Goal: Task Accomplishment & Management: Use online tool/utility

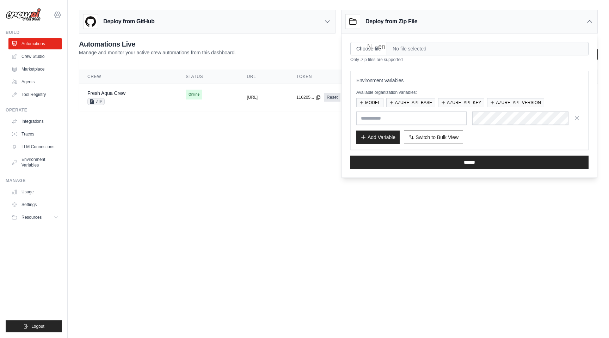
click at [62, 13] on div "sidhant.agarwal@docusign.com DS-DTS-Sandbox ✓ docusign-sid Settings Build Autom…" at bounding box center [34, 169] width 68 height 338
click at [60, 15] on icon at bounding box center [57, 15] width 8 height 8
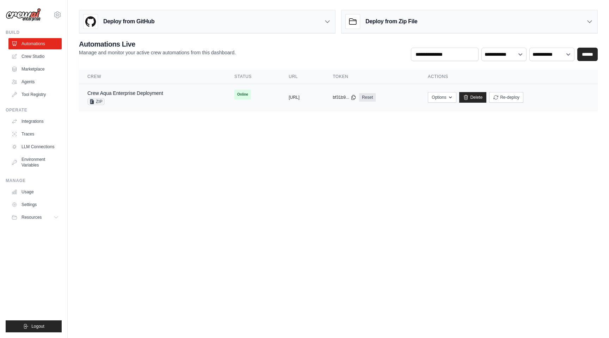
click at [137, 97] on div "Crew Aqua Enterprise Deployment ZIP" at bounding box center [125, 98] width 76 height 16
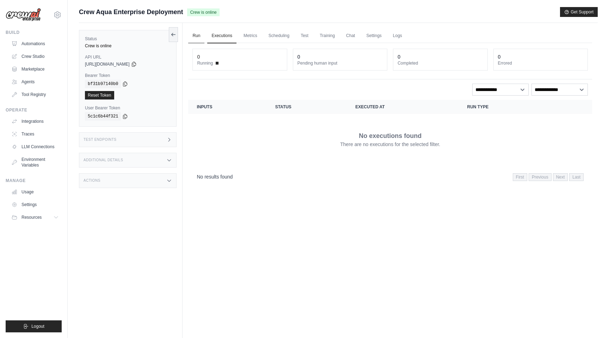
click at [196, 30] on link "Run" at bounding box center [196, 36] width 16 height 15
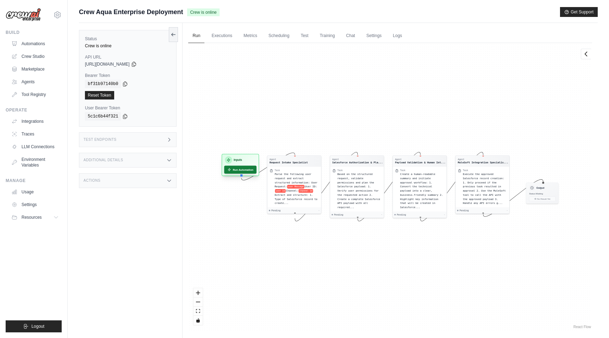
click at [241, 168] on button "Run Automation" at bounding box center [240, 170] width 32 height 8
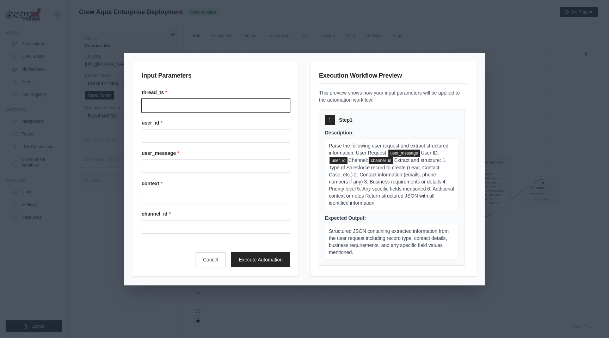
click at [207, 106] on input "Thread ts" at bounding box center [216, 105] width 148 height 13
type input "****"
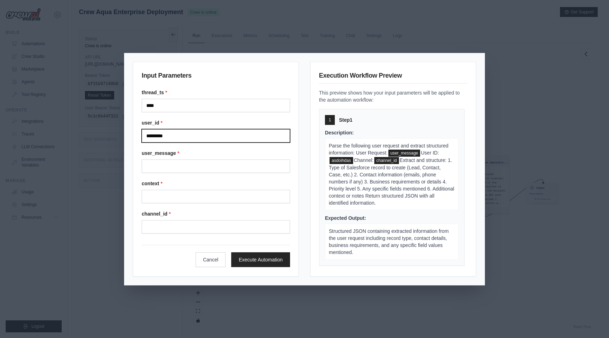
type input "*********"
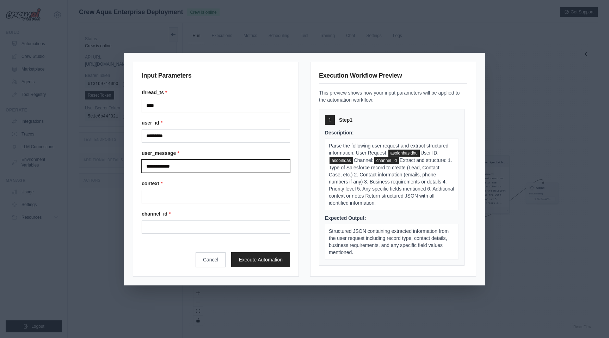
type input "**********"
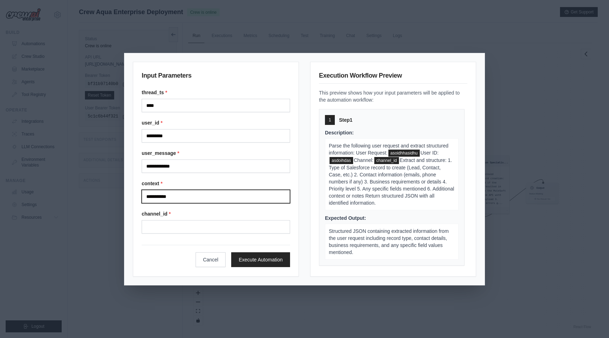
type input "**********"
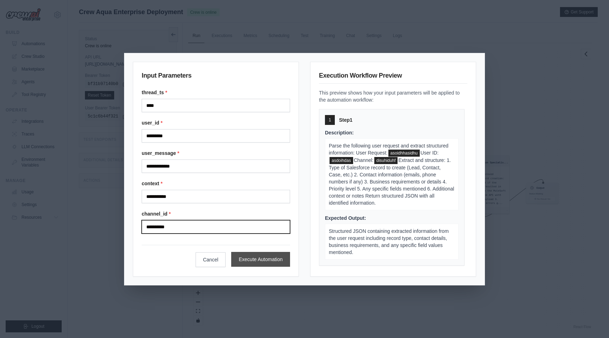
type input "**********"
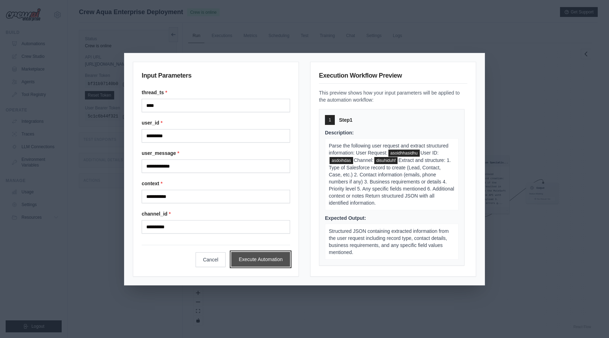
click at [263, 259] on button "Execute Automation" at bounding box center [260, 259] width 59 height 15
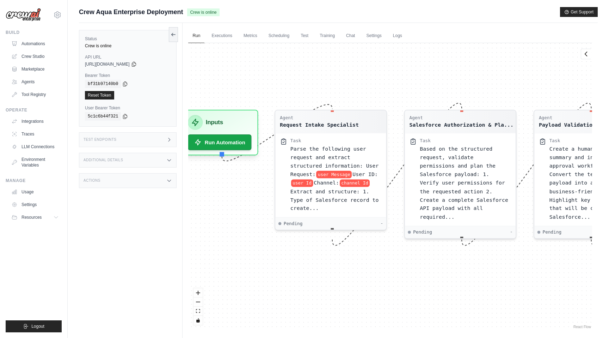
drag, startPoint x: 312, startPoint y: 156, endPoint x: 352, endPoint y: 72, distance: 93.2
click at [352, 72] on div "Agent Request Intake Specialist Task Parse the following user request and extra…" at bounding box center [390, 186] width 404 height 287
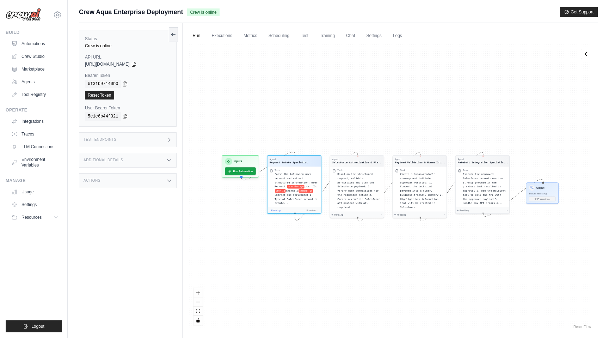
click at [337, 260] on div "Agent Request Intake Specialist Task Parse the following user request and extra…" at bounding box center [390, 186] width 404 height 287
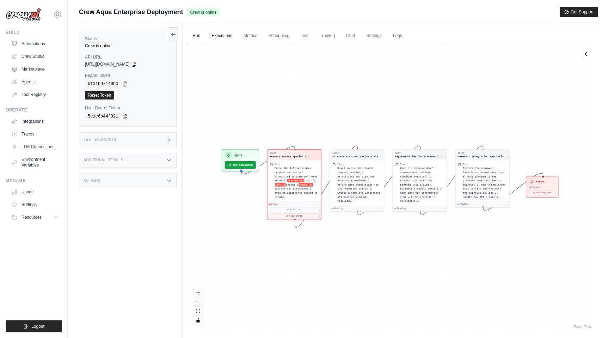
click at [218, 37] on link "Executions" at bounding box center [221, 36] width 29 height 15
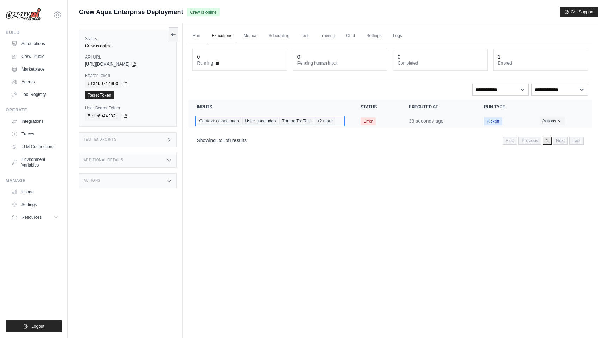
click at [300, 121] on span "Thread Ts: Test" at bounding box center [296, 121] width 34 height 8
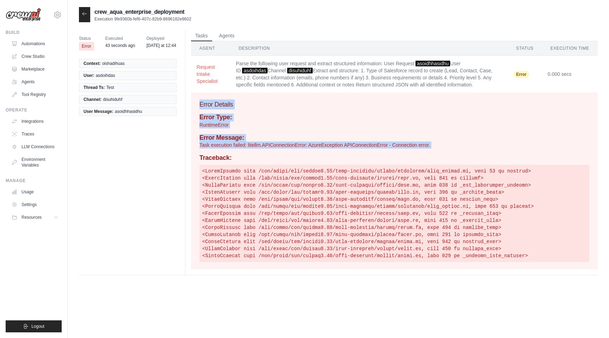
drag, startPoint x: 195, startPoint y: 102, endPoint x: 443, endPoint y: 149, distance: 252.6
click at [443, 149] on div "Error Details Error Type: RuntimeError Error Message: Task execution failed: li…" at bounding box center [394, 180] width 407 height 177
copy div "Error Details Error Type: RuntimeError Error Message: Task execution failed: li…"
click at [85, 16] on icon at bounding box center [85, 14] width 6 height 6
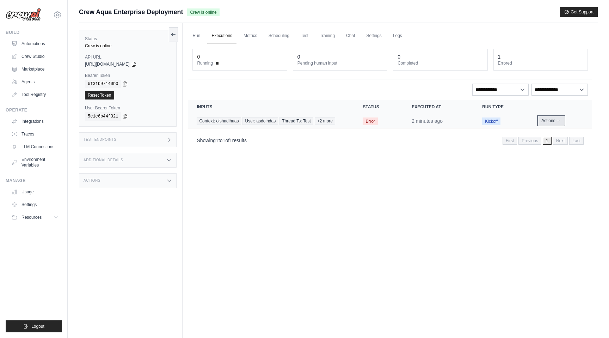
click at [555, 119] on button "Actions" at bounding box center [550, 120] width 25 height 8
click at [549, 133] on link "View Details" at bounding box center [560, 133] width 45 height 11
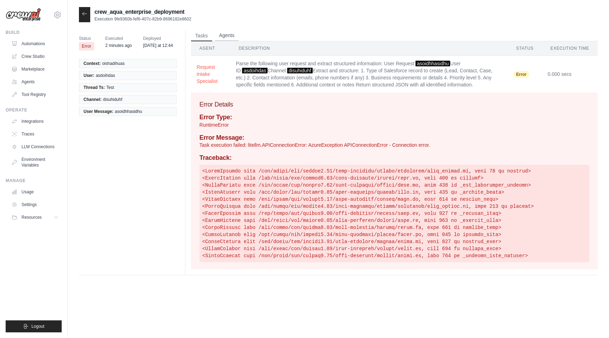
click at [220, 35] on button "Agents" at bounding box center [227, 35] width 24 height 11
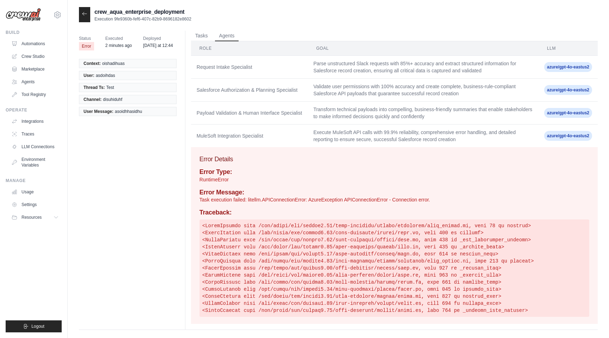
click at [572, 65] on span "azure/gpt-4o-eastus2" at bounding box center [568, 67] width 48 height 10
click at [209, 28] on div "Status Error Executed 5 minutes ago Deployed yesterday at 12:44 Context: oishad…" at bounding box center [338, 179] width 519 height 314
click at [201, 34] on button "Tasks" at bounding box center [201, 35] width 21 height 11
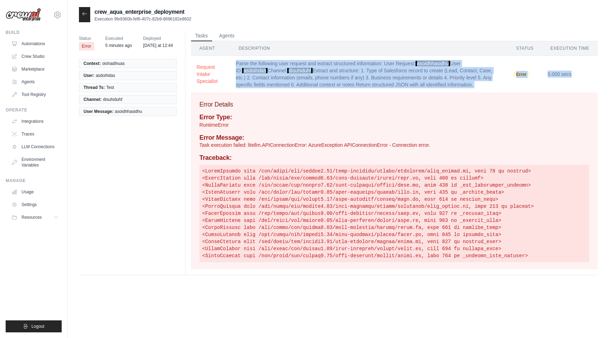
drag, startPoint x: 237, startPoint y: 64, endPoint x: 553, endPoint y: 83, distance: 316.7
click at [553, 83] on tr "Request Intake Specialist Parse the following user request and extract structur…" at bounding box center [394, 74] width 407 height 37
copy tr "Parse the following user request and extract structured information: User Reque…"
click at [82, 14] on icon at bounding box center [85, 14] width 6 height 6
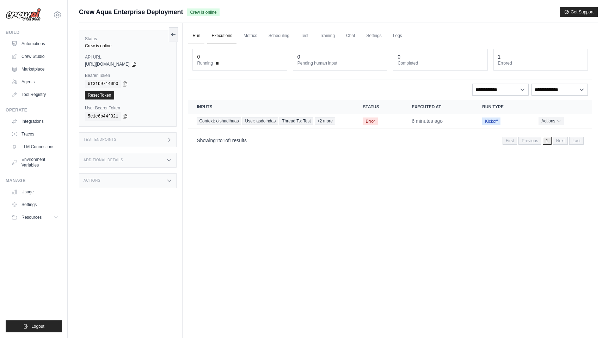
click at [197, 37] on link "Run" at bounding box center [196, 36] width 16 height 15
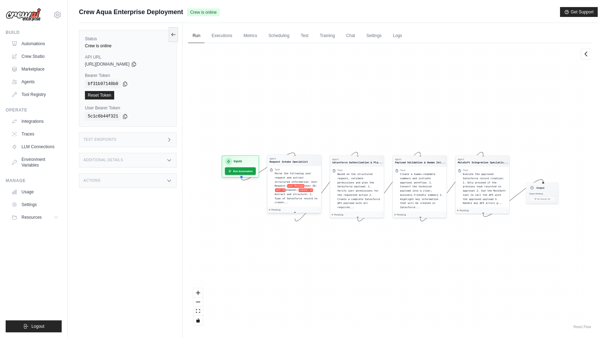
click at [287, 177] on span "Parse the following user request and extract structured information: User Reque…" at bounding box center [296, 179] width 43 height 15
click at [288, 183] on span "Parse the following user request and extract structured information: User Reque…" at bounding box center [296, 179] width 43 height 15
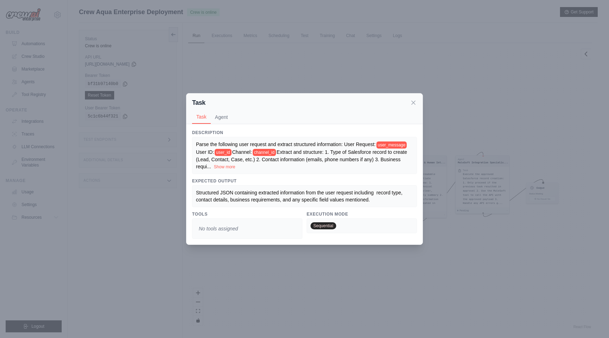
click at [288, 183] on h3 "Expected Output" at bounding box center [304, 181] width 225 height 6
click at [413, 102] on icon at bounding box center [414, 102] width 4 height 4
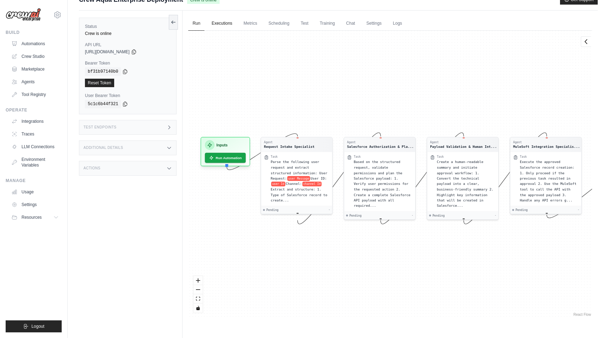
click at [220, 24] on link "Executions" at bounding box center [221, 23] width 29 height 15
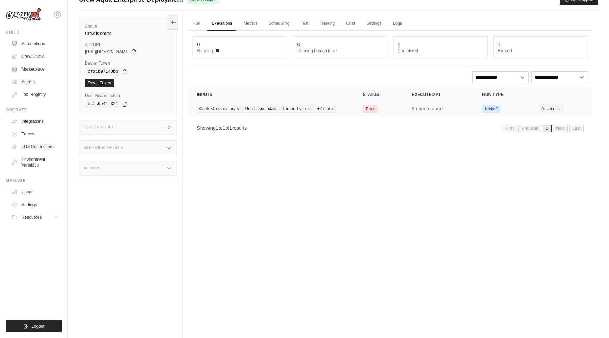
click at [348, 111] on td "Context: oishadihuas User: asdoihdas Thread Ts: Test +2 more" at bounding box center [271, 108] width 166 height 14
click at [347, 107] on td "Context: oishadihuas User: asdoihdas Thread Ts: Test +2 more" at bounding box center [271, 108] width 166 height 14
click at [451, 106] on td "6 minutes ago" at bounding box center [438, 108] width 70 height 14
click at [549, 110] on button "Actions" at bounding box center [550, 108] width 25 height 8
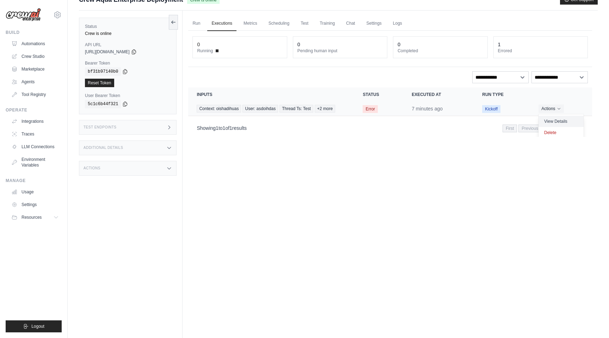
click at [548, 120] on link "View Details" at bounding box center [560, 121] width 45 height 11
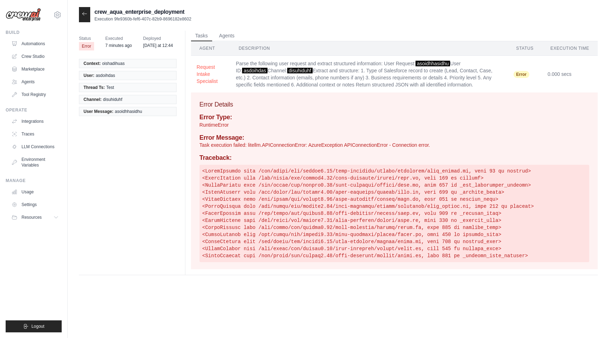
click at [120, 63] on span "oishadihuas" at bounding box center [113, 64] width 23 height 6
click at [113, 92] on ul "Context: oishadihuas User: asdoihdas Thread Ts: Test Channel: disuhiduhf User M…" at bounding box center [128, 87] width 98 height 57
click at [228, 38] on button "Agents" at bounding box center [227, 35] width 24 height 11
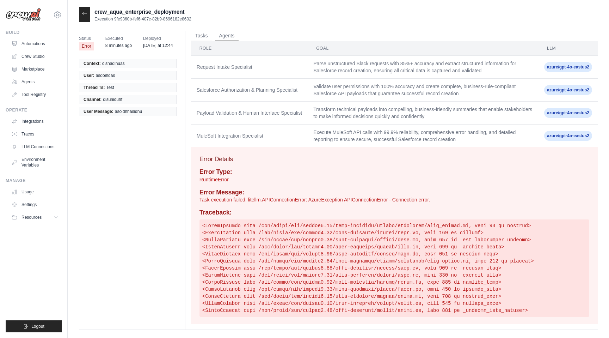
click at [560, 67] on span "azure/gpt-4o-eastus2" at bounding box center [568, 67] width 48 height 10
click at [83, 12] on icon at bounding box center [85, 14] width 6 height 6
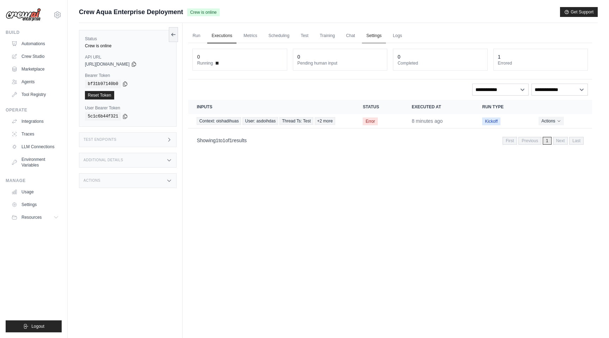
click at [371, 38] on link "Settings" at bounding box center [374, 36] width 24 height 15
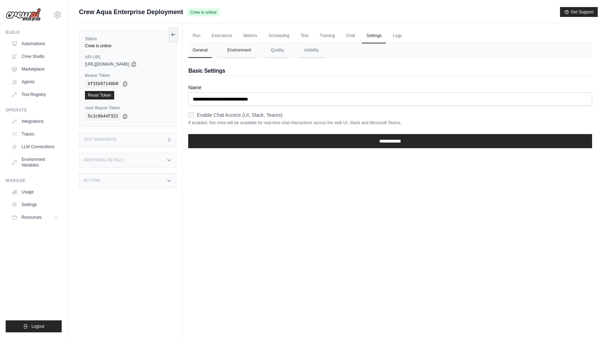
click at [232, 53] on button "Environment" at bounding box center [239, 50] width 32 height 15
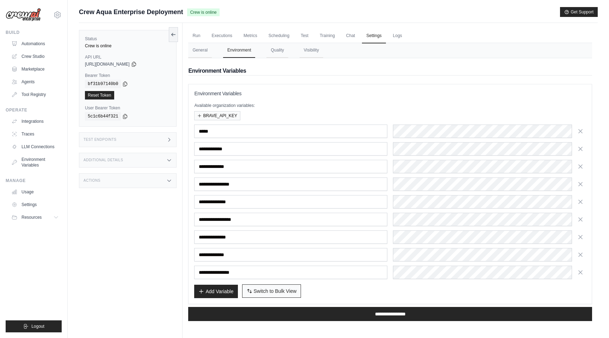
click at [272, 290] on span "Switch to Bulk View" at bounding box center [275, 290] width 43 height 7
type textarea "**********"
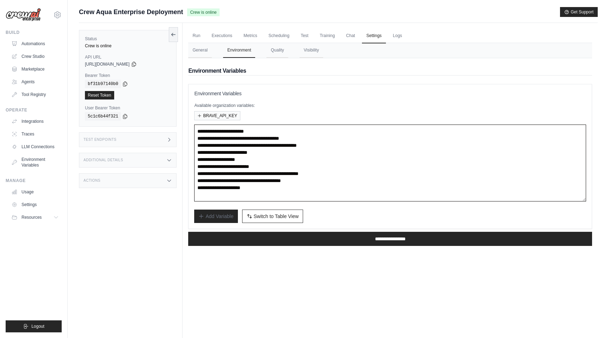
click at [322, 190] on textarea "**********" at bounding box center [390, 162] width 392 height 77
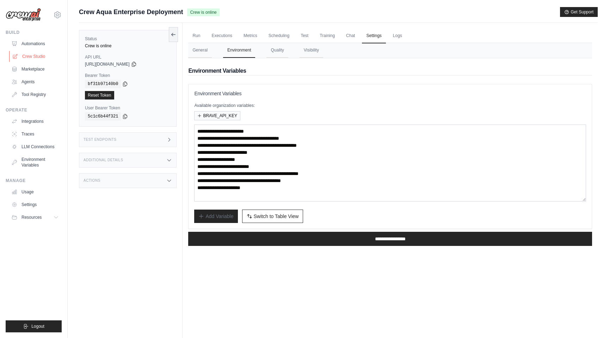
click at [38, 55] on link "Crew Studio" at bounding box center [35, 56] width 53 height 11
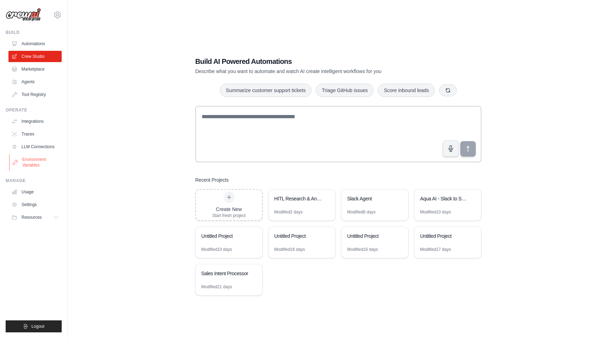
click at [36, 156] on link "Environment Variables" at bounding box center [35, 162] width 53 height 17
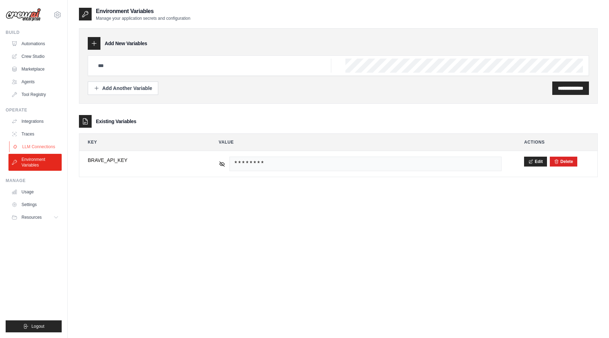
click at [41, 143] on link "LLM Connections" at bounding box center [35, 146] width 53 height 11
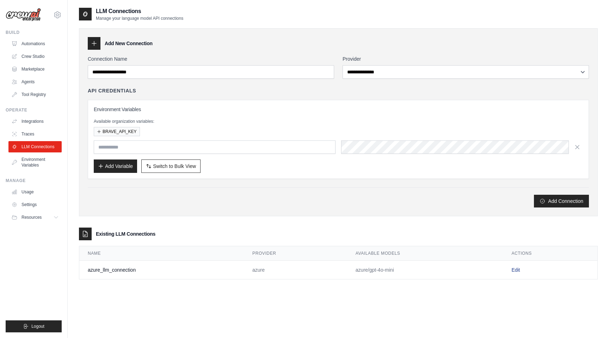
click at [517, 270] on link "Edit" at bounding box center [515, 270] width 8 height 6
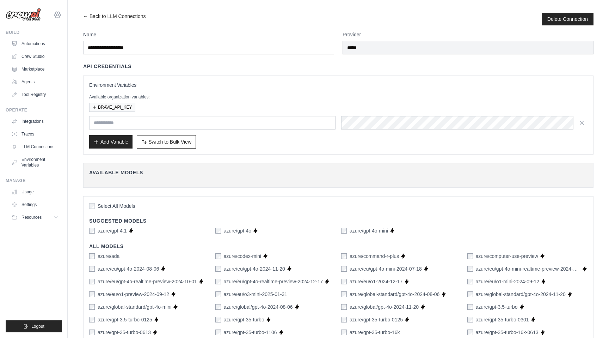
click at [58, 17] on icon at bounding box center [57, 15] width 8 height 8
click at [64, 48] on link "DS-DTS-Sandbox" at bounding box center [57, 47] width 62 height 13
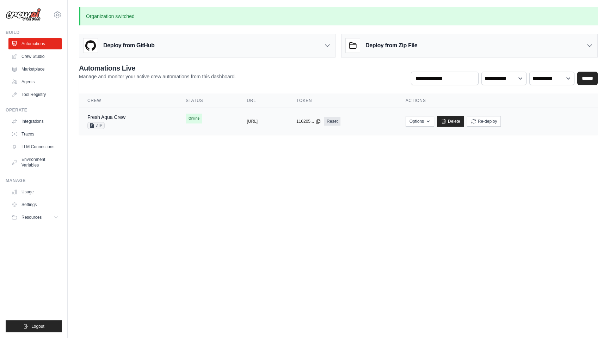
click at [136, 119] on div "Fresh Aqua Crew ZIP" at bounding box center [127, 121] width 81 height 16
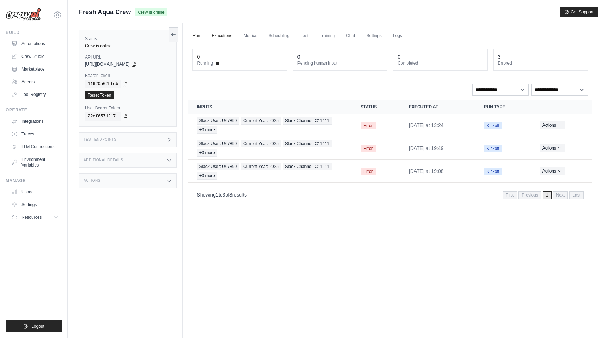
click at [200, 36] on link "Run" at bounding box center [196, 36] width 16 height 15
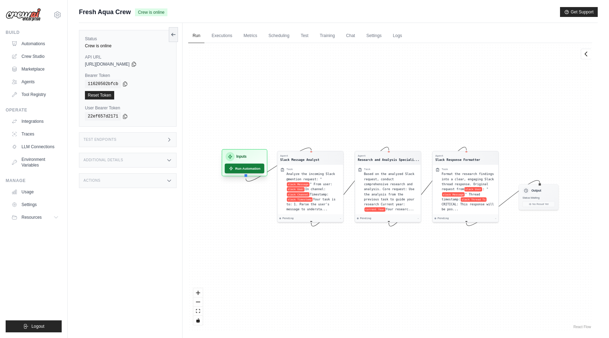
click at [250, 168] on button "Run Automation" at bounding box center [245, 169] width 40 height 10
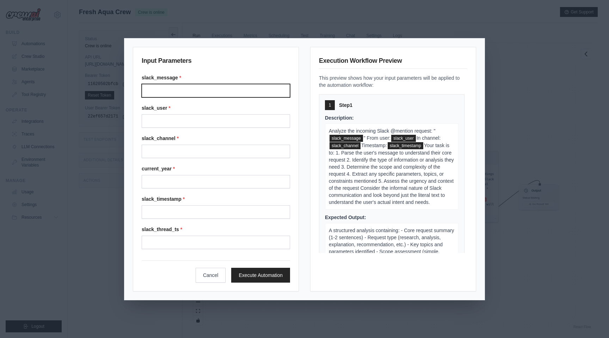
click at [180, 93] on input "Slack message" at bounding box center [216, 90] width 148 height 13
type input "*"
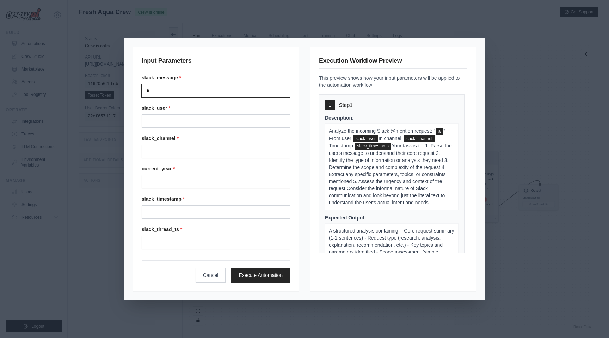
click at [190, 90] on input "*" at bounding box center [216, 90] width 148 height 13
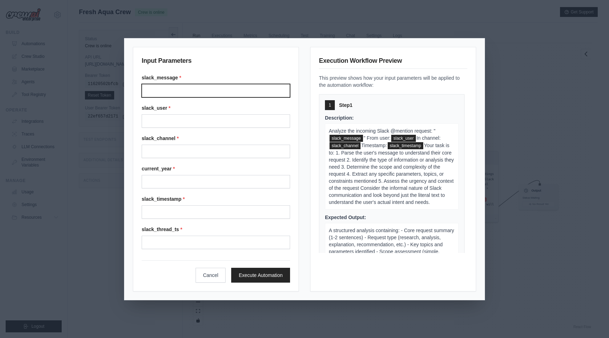
click at [190, 90] on input "Slack message" at bounding box center [216, 90] width 148 height 13
type input "**********"
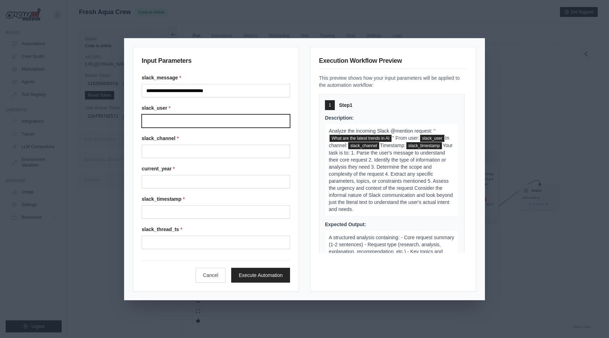
click at [183, 127] on input "Slack user" at bounding box center [216, 120] width 148 height 13
type input "******"
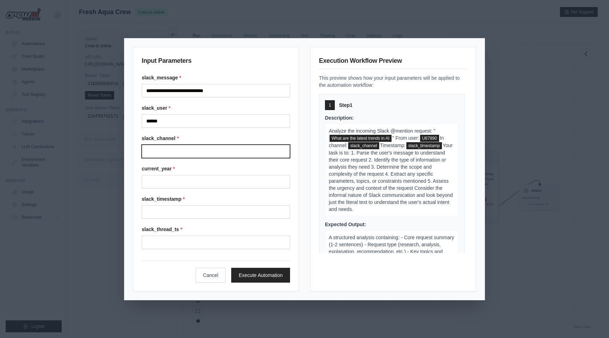
click at [189, 147] on input "Slack channel" at bounding box center [216, 150] width 148 height 13
type input "******"
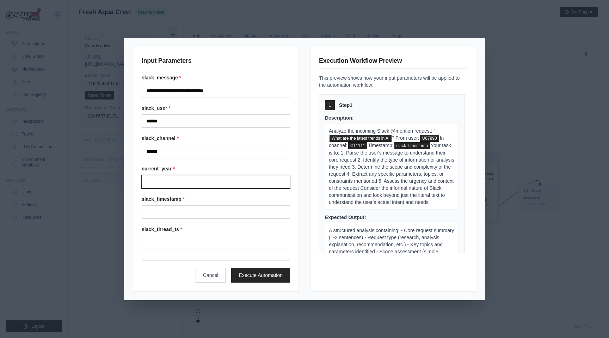
click at [183, 181] on input "Current year" at bounding box center [216, 181] width 148 height 13
type input "****"
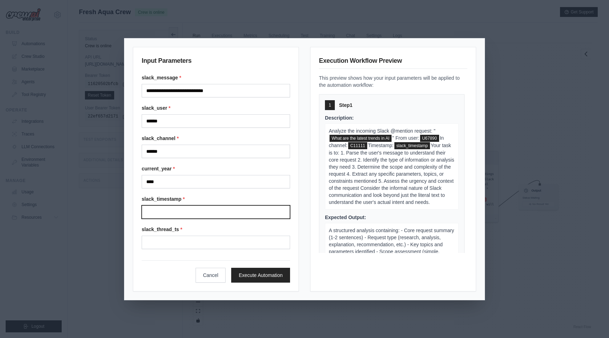
click at [183, 215] on input "Slack timestamp" at bounding box center [216, 211] width 148 height 13
type input "**********"
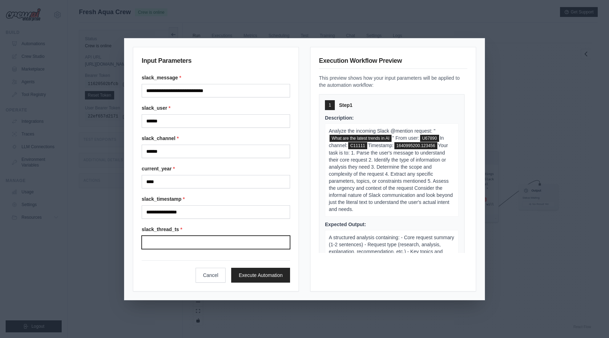
click at [185, 241] on input "Slack thread ts" at bounding box center [216, 241] width 148 height 13
type input "**********"
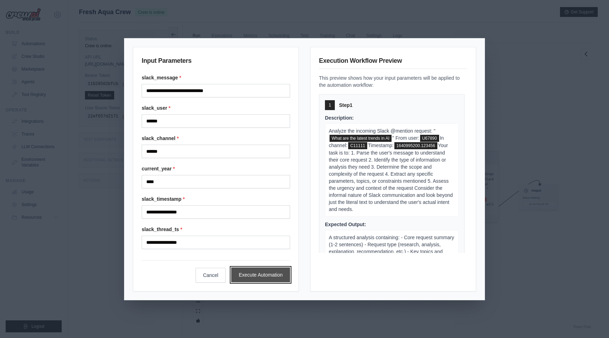
click at [240, 270] on button "Execute Automation" at bounding box center [260, 274] width 59 height 15
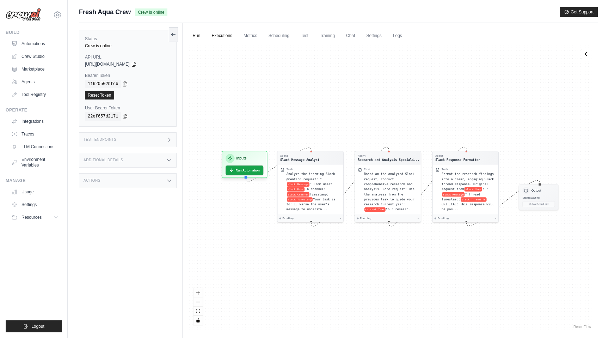
click at [222, 37] on link "Executions" at bounding box center [221, 36] width 29 height 15
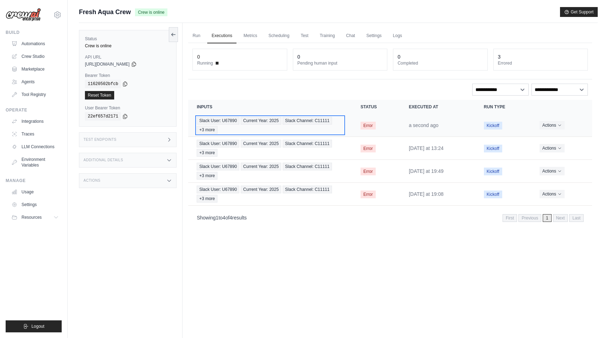
click at [261, 124] on span "Current Year: 2025" at bounding box center [261, 121] width 41 height 8
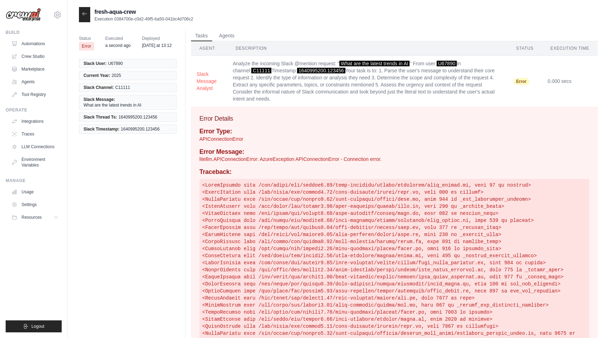
click at [85, 15] on icon at bounding box center [85, 14] width 6 height 6
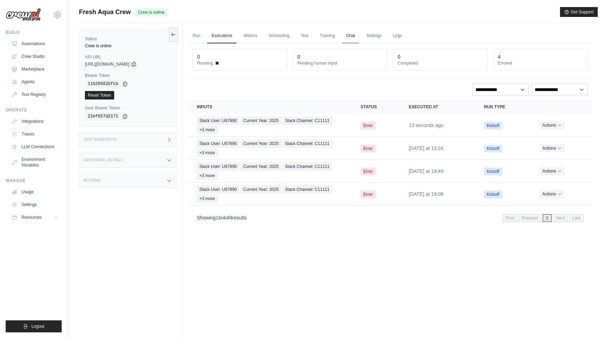
click at [353, 36] on link "Chat" at bounding box center [350, 36] width 17 height 15
click at [376, 36] on link "Settings" at bounding box center [374, 36] width 24 height 15
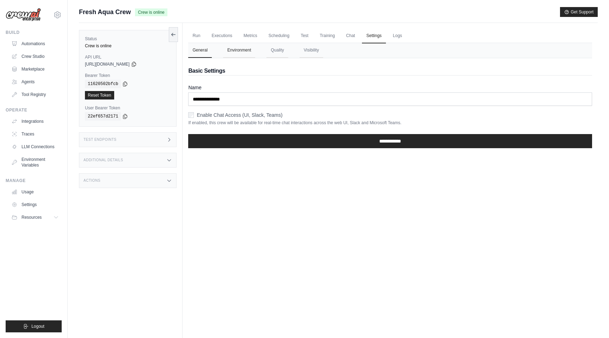
click at [235, 49] on button "Environment" at bounding box center [239, 50] width 32 height 15
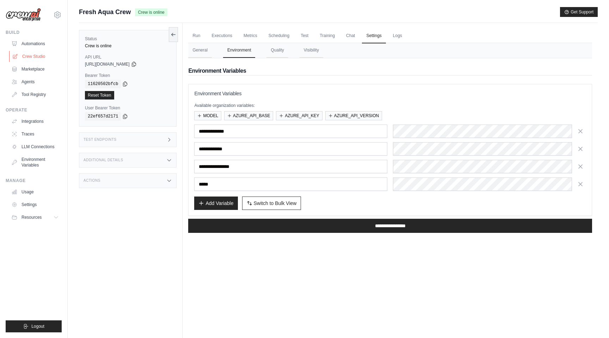
click at [37, 56] on link "Crew Studio" at bounding box center [35, 56] width 53 height 11
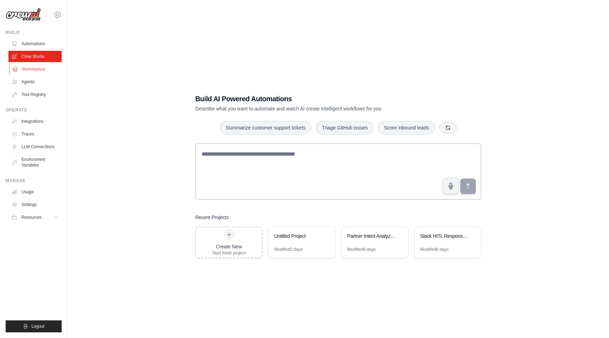
click at [56, 65] on link "Marketplace" at bounding box center [35, 68] width 53 height 11
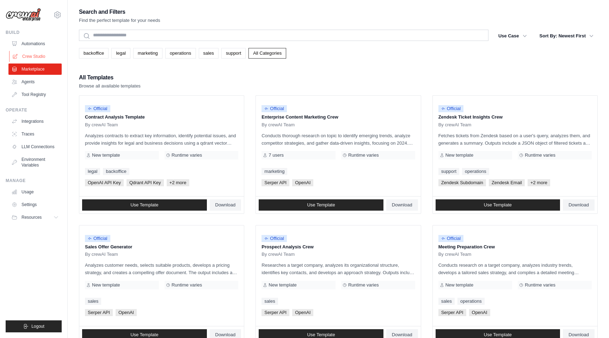
click at [39, 58] on link "Crew Studio" at bounding box center [35, 56] width 53 height 11
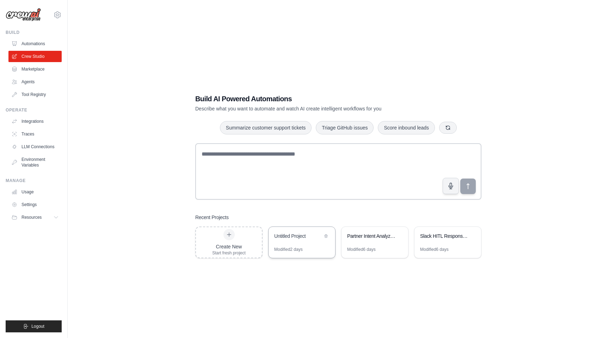
click at [288, 229] on div "Untitled Project" at bounding box center [302, 237] width 67 height 20
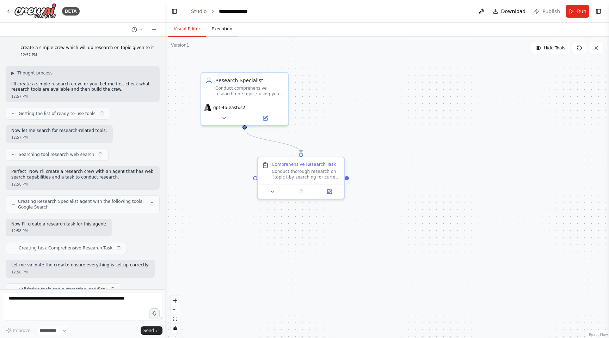
scroll to position [1003, 0]
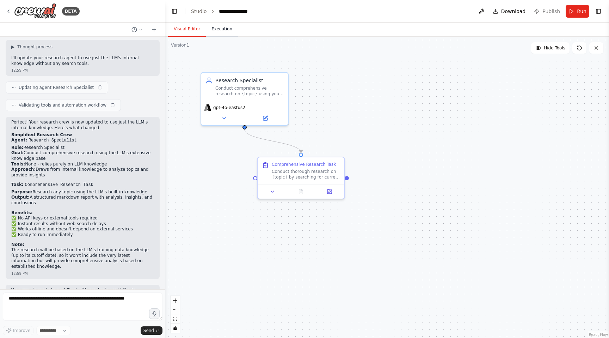
select select "****"
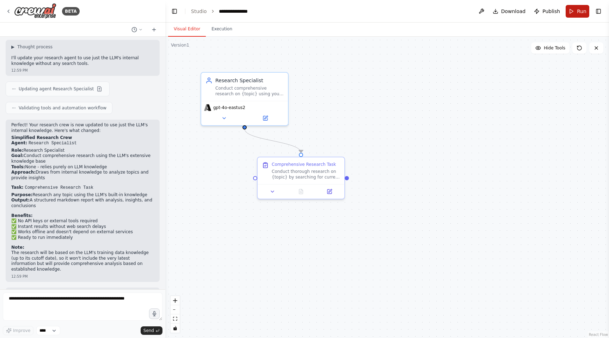
click at [578, 8] on span "Run" at bounding box center [582, 11] width 10 height 7
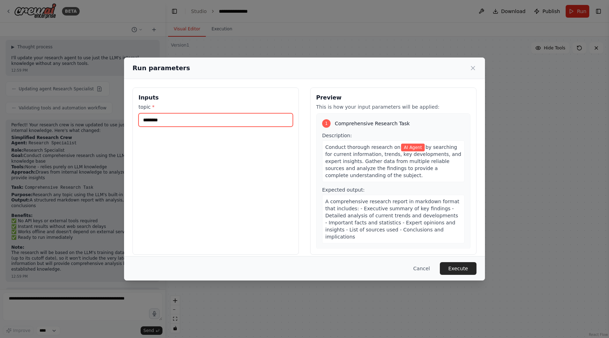
click at [195, 116] on input "********" at bounding box center [215, 119] width 154 height 13
click at [463, 266] on button "Execute" at bounding box center [458, 268] width 37 height 13
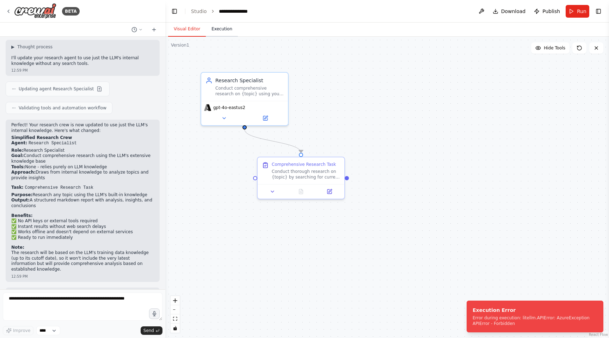
click at [215, 29] on button "Execution" at bounding box center [222, 29] width 32 height 15
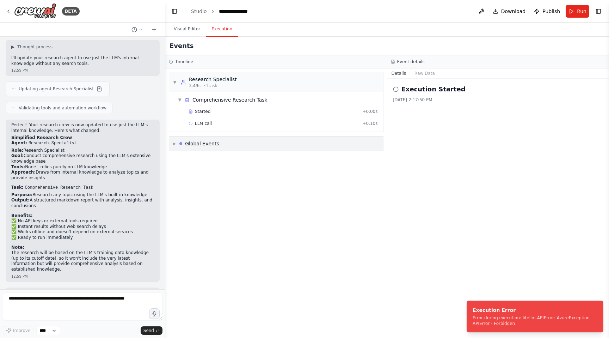
click at [194, 142] on div "Global Events" at bounding box center [202, 143] width 34 height 7
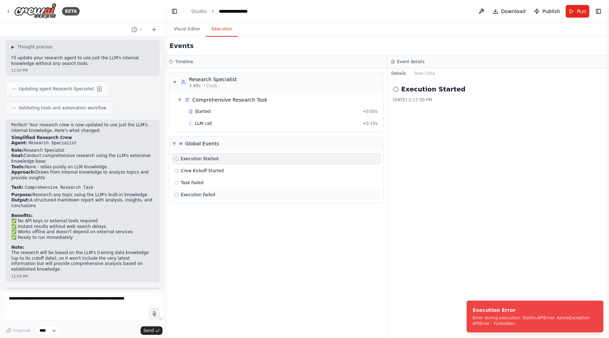
click at [199, 196] on span "Execution Failed" at bounding box center [198, 195] width 35 height 6
click at [196, 186] on div "Task Failed" at bounding box center [276, 182] width 208 height 11
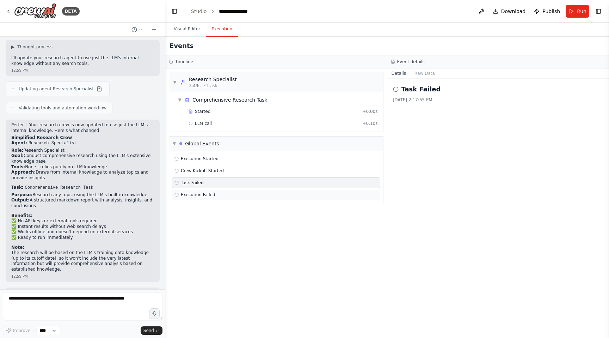
click at [217, 195] on div "Execution Failed" at bounding box center [275, 195] width 203 height 6
click at [421, 70] on button "Raw Data" at bounding box center [424, 73] width 29 height 10
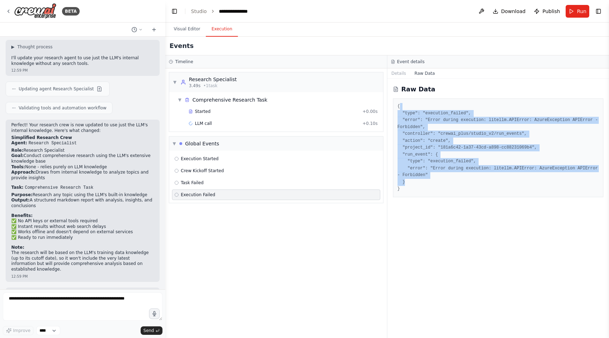
drag, startPoint x: 440, startPoint y: 183, endPoint x: 408, endPoint y: 106, distance: 82.7
click at [408, 106] on pre "{ "type": "execution_failed", "error": "Error during execution: litellm.APIErro…" at bounding box center [499, 148] width 202 height 90
click at [401, 104] on pre "{ "type": "execution_failed", "error": "Error during execution: litellm.APIErro…" at bounding box center [499, 148] width 202 height 90
drag, startPoint x: 395, startPoint y: 104, endPoint x: 428, endPoint y: 188, distance: 89.7
click at [428, 188] on div "{ "type": "execution_failed", "error": "Error during execution: litellm.APIErro…" at bounding box center [498, 147] width 211 height 99
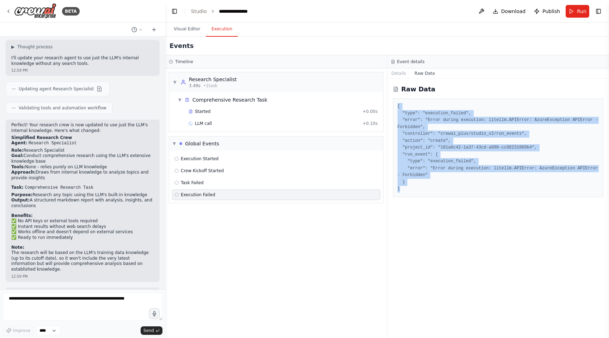
copy pre "{ "type": "execution_failed", "error": "Error during execution: litellm.APIErro…"
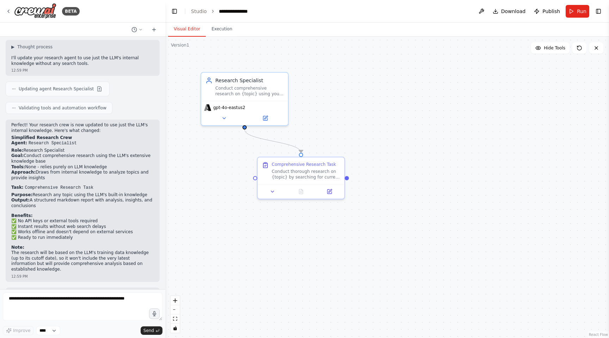
click at [193, 31] on button "Visual Editor" at bounding box center [187, 29] width 38 height 15
click at [216, 32] on button "Execution" at bounding box center [222, 29] width 32 height 15
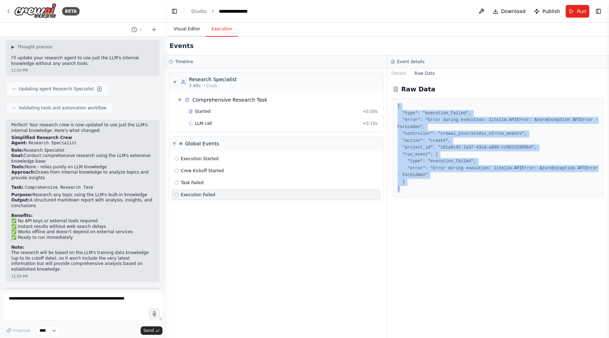
click at [183, 23] on button "Visual Editor" at bounding box center [187, 29] width 38 height 15
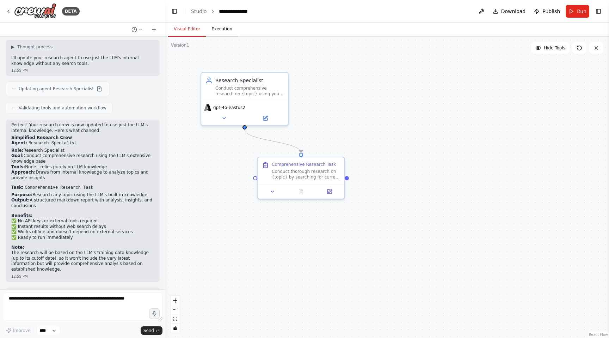
click at [220, 32] on button "Execution" at bounding box center [222, 29] width 32 height 15
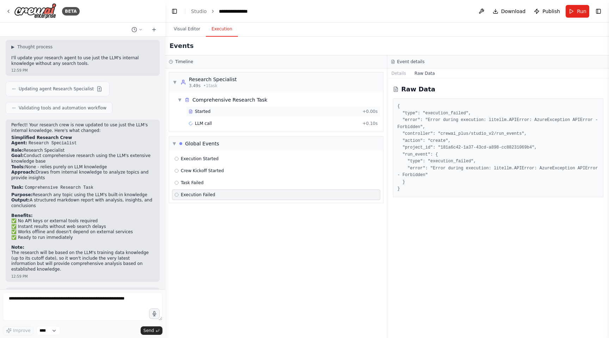
click at [211, 113] on div "Started" at bounding box center [274, 112] width 171 height 6
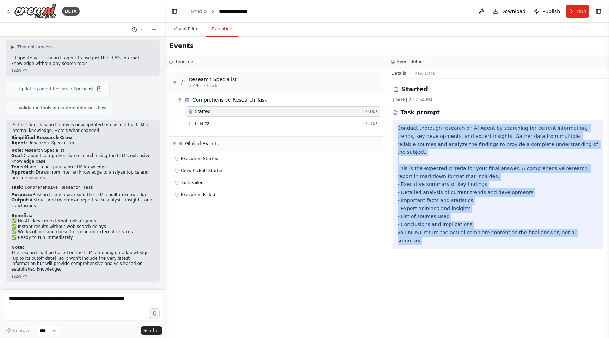
drag, startPoint x: 396, startPoint y: 129, endPoint x: 589, endPoint y: 227, distance: 216.1
click at [589, 227] on div "Conduct thorough research on AI Agent by searching for current information, tre…" at bounding box center [498, 183] width 211 height 129
copy div "Conduct thorough research on AI Agent by searching for current information, tre…"
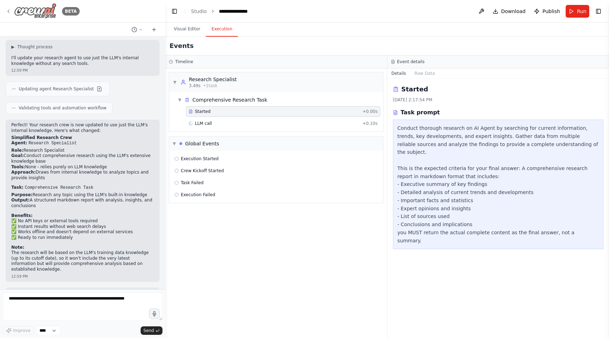
click at [8, 13] on icon at bounding box center [9, 11] width 6 height 6
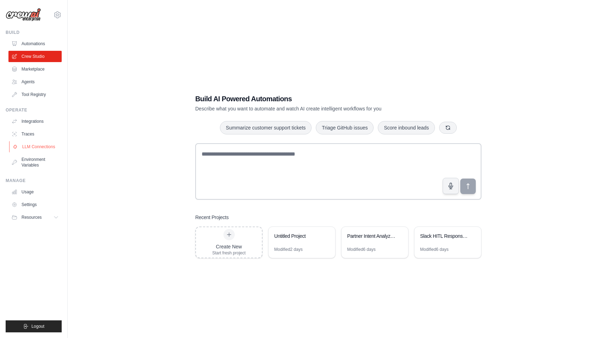
click at [41, 147] on link "LLM Connections" at bounding box center [35, 146] width 53 height 11
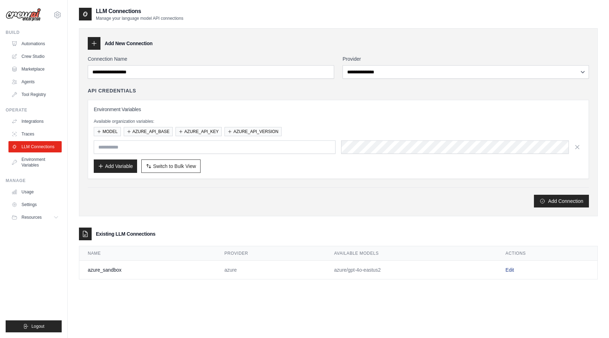
click at [506, 271] on link "Edit" at bounding box center [509, 270] width 8 height 6
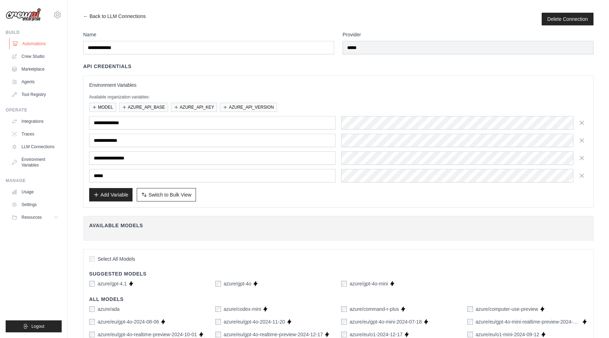
click at [42, 44] on link "Automations" at bounding box center [35, 43] width 53 height 11
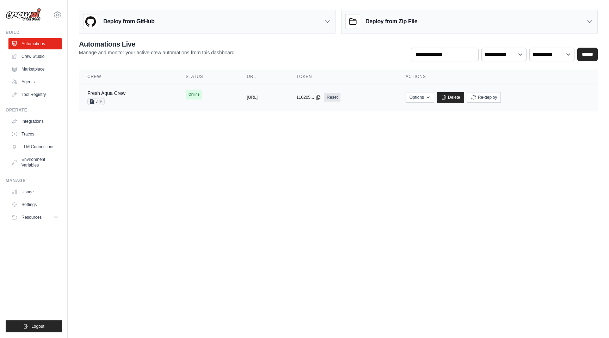
click at [126, 96] on div "Fresh Aqua Crew ZIP" at bounding box center [127, 98] width 81 height 16
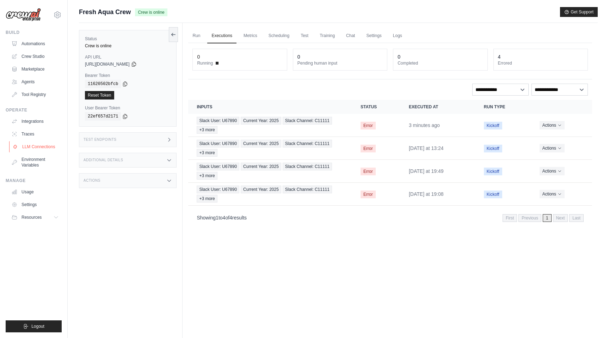
click at [39, 148] on link "LLM Connections" at bounding box center [35, 146] width 53 height 11
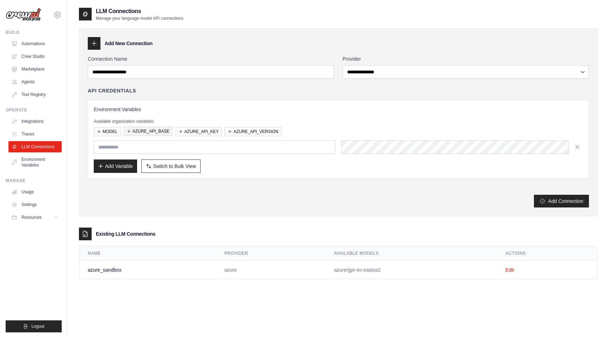
click at [154, 131] on button "AZURE_API_BASE" at bounding box center [148, 131] width 49 height 9
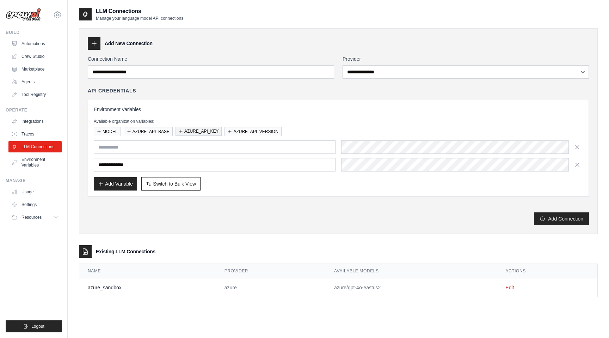
click at [200, 134] on button "AZURE_API_KEY" at bounding box center [198, 131] width 46 height 9
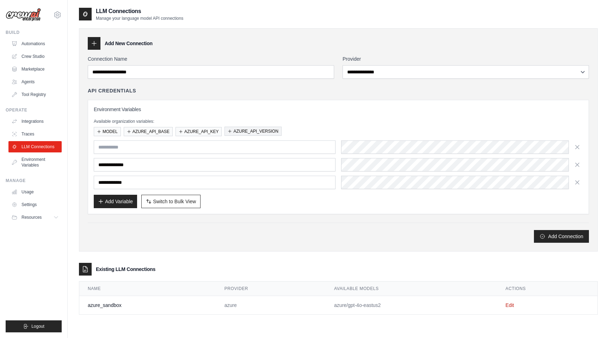
click at [253, 130] on button "AZURE_API_VERSION" at bounding box center [252, 131] width 57 height 9
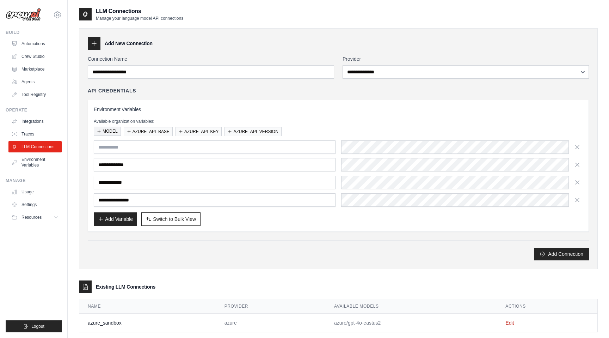
click at [109, 131] on button "MODEL" at bounding box center [107, 131] width 27 height 9
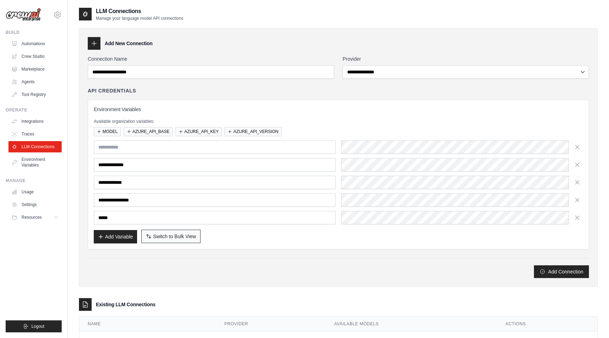
click at [162, 240] on button "Switch to Bulk View Switch to Table View" at bounding box center [170, 235] width 59 height 13
type textarea "**********"
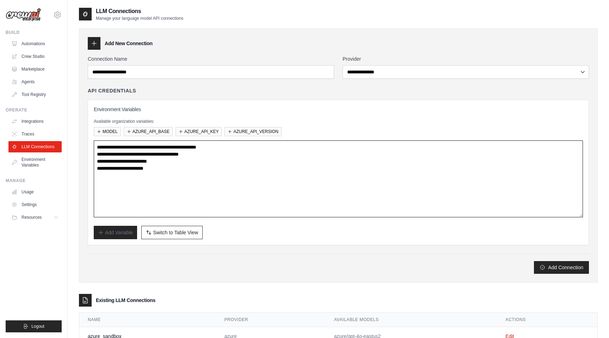
click at [190, 192] on textarea "**********" at bounding box center [338, 178] width 489 height 77
click at [39, 53] on link "Crew Studio" at bounding box center [35, 56] width 53 height 11
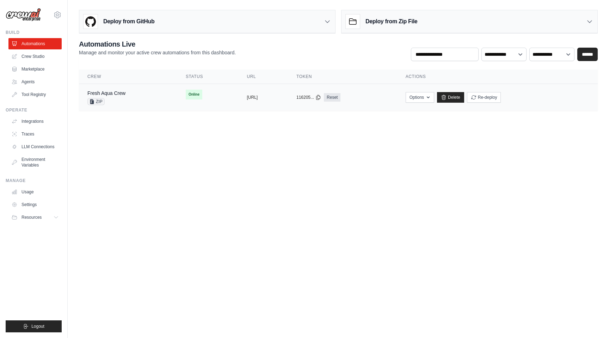
click at [127, 94] on div "Fresh Aqua Crew ZIP" at bounding box center [127, 98] width 81 height 16
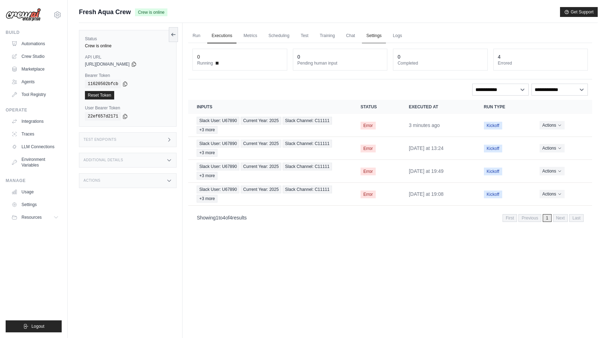
click at [372, 34] on link "Settings" at bounding box center [374, 36] width 24 height 15
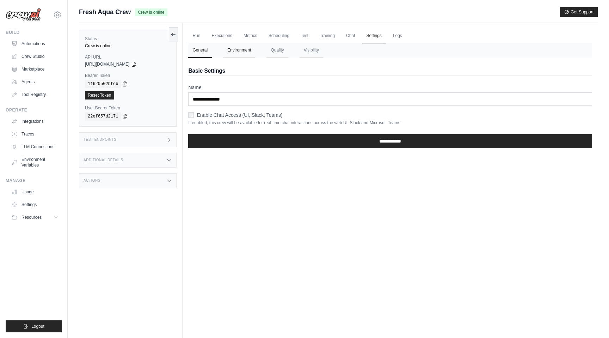
click at [249, 52] on button "Environment" at bounding box center [239, 50] width 32 height 15
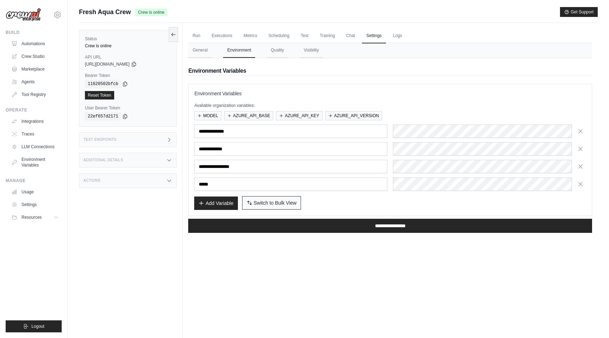
click at [265, 202] on span "Switch to Bulk View" at bounding box center [275, 202] width 43 height 7
type textarea "**********"
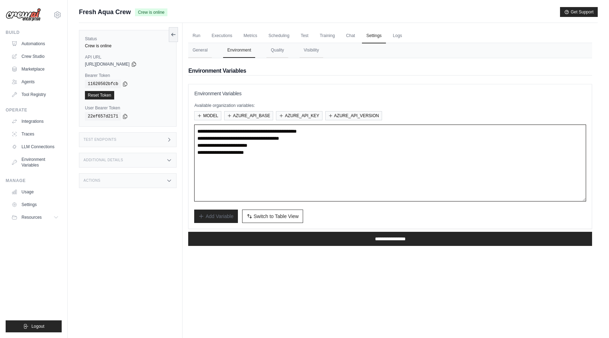
click at [299, 162] on textarea "**********" at bounding box center [390, 162] width 392 height 77
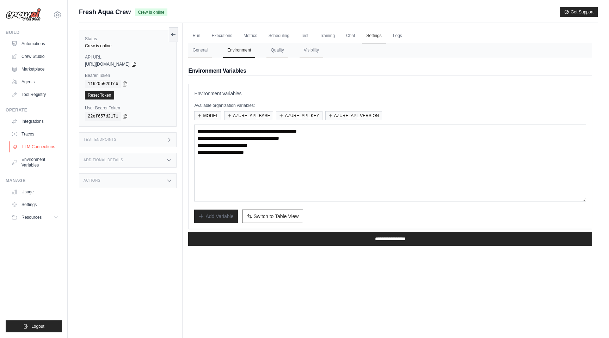
click at [35, 145] on link "LLM Connections" at bounding box center [35, 146] width 53 height 11
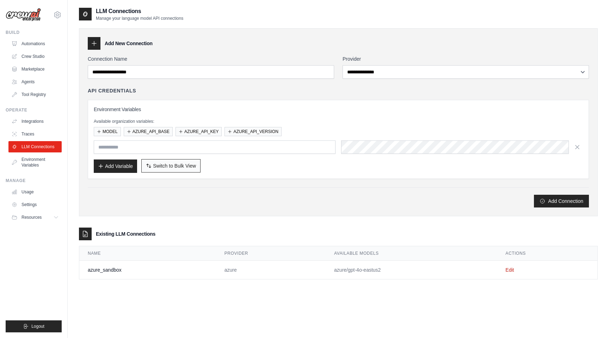
click at [163, 166] on span "Switch to Bulk View" at bounding box center [174, 165] width 43 height 7
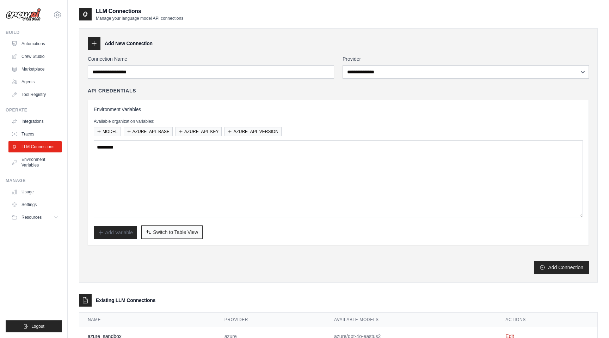
click at [161, 227] on button "Switch to Bulk View Switch to Table View" at bounding box center [171, 231] width 61 height 13
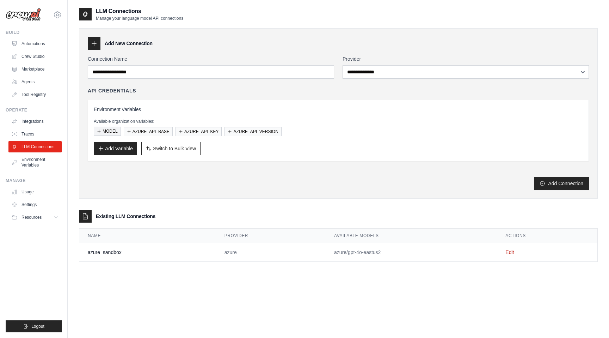
click at [110, 131] on button "MODEL" at bounding box center [107, 131] width 27 height 9
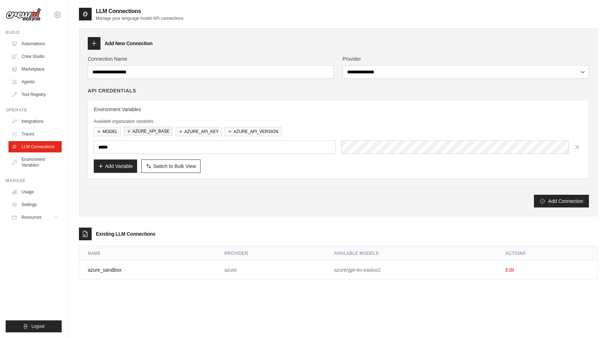
click at [148, 129] on button "AZURE_API_BASE" at bounding box center [148, 131] width 49 height 9
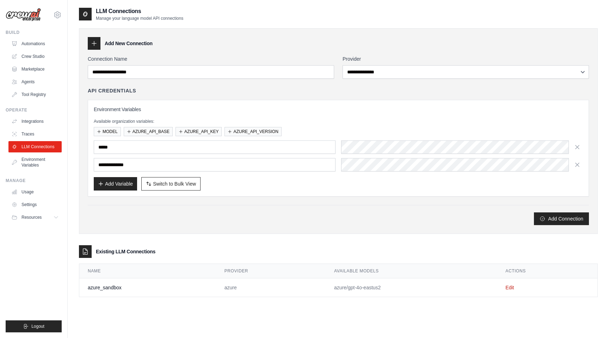
click at [197, 126] on div "Available organization variables: MODEL AZURE_API_BASE AZURE_API_KEY AZURE_API_…" at bounding box center [338, 127] width 489 height 18
click at [221, 132] on button "AZURE_API_KEY" at bounding box center [198, 131] width 46 height 9
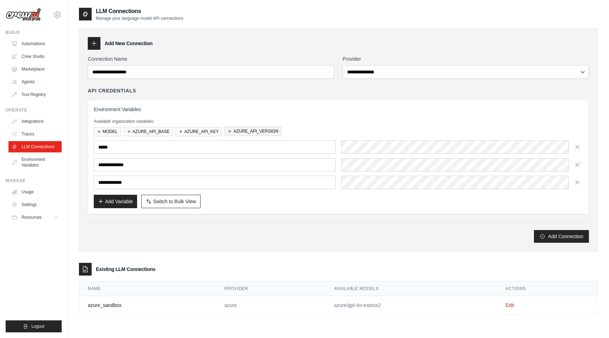
click at [242, 130] on button "AZURE_API_VERSION" at bounding box center [252, 131] width 57 height 9
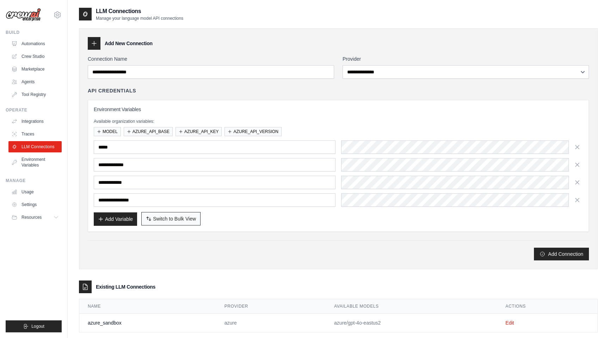
click at [192, 222] on button "Switch to Bulk View Switch to Table View" at bounding box center [170, 218] width 59 height 13
type textarea "**********"
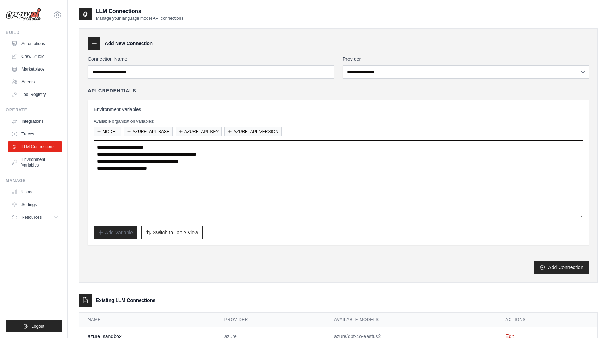
click at [224, 183] on textarea "**********" at bounding box center [338, 178] width 489 height 77
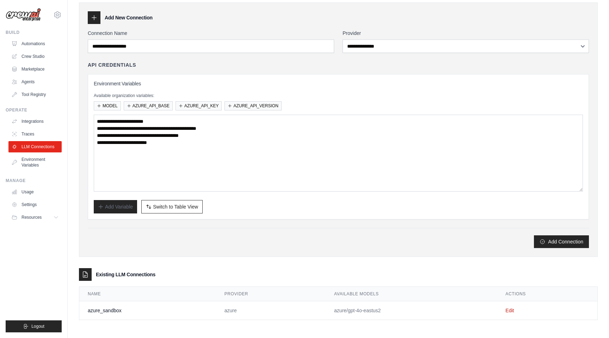
click at [515, 310] on td "Edit" at bounding box center [547, 310] width 100 height 19
click at [511, 310] on link "Edit" at bounding box center [509, 310] width 8 height 6
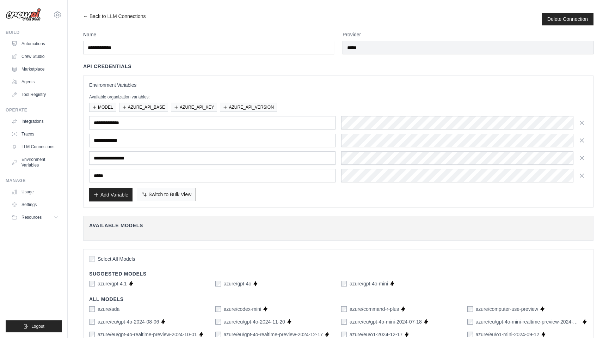
click at [165, 194] on span "Switch to Bulk View" at bounding box center [169, 194] width 43 height 7
type textarea "**********"
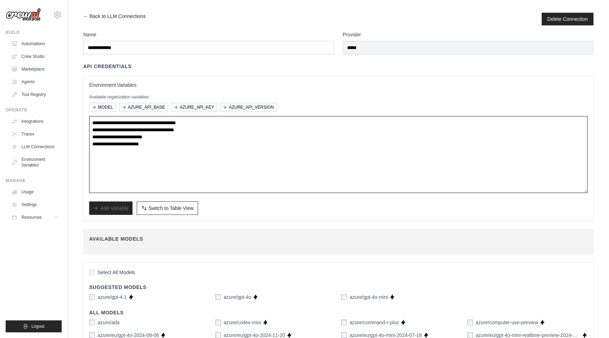
click at [177, 160] on textarea "**********" at bounding box center [338, 154] width 498 height 77
click at [37, 43] on link "Automations" at bounding box center [35, 43] width 53 height 11
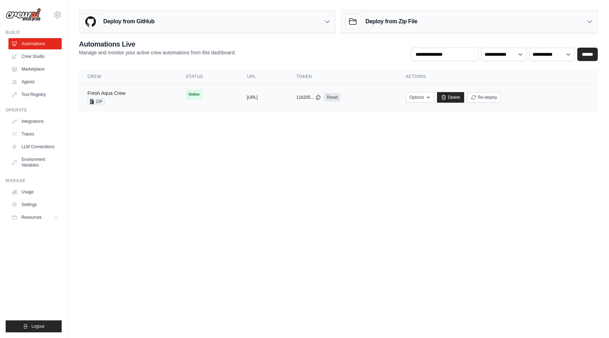
click at [125, 92] on link "Fresh Aqua Crew" at bounding box center [106, 93] width 38 height 6
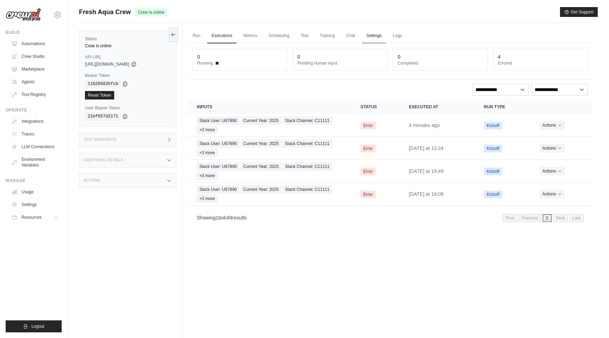
click at [372, 36] on link "Settings" at bounding box center [374, 36] width 24 height 15
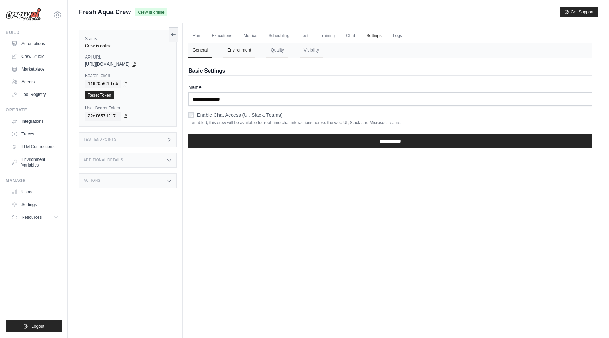
click at [240, 51] on button "Environment" at bounding box center [239, 50] width 32 height 15
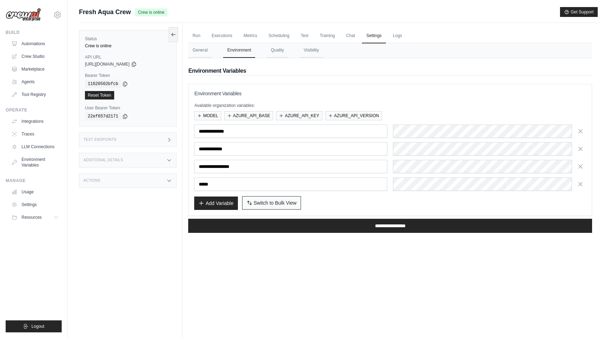
click at [264, 202] on span "Switch to Bulk View" at bounding box center [275, 202] width 43 height 7
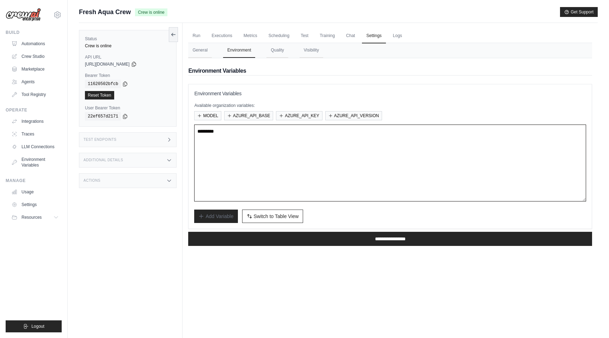
click at [286, 172] on textarea at bounding box center [390, 162] width 392 height 77
paste textarea
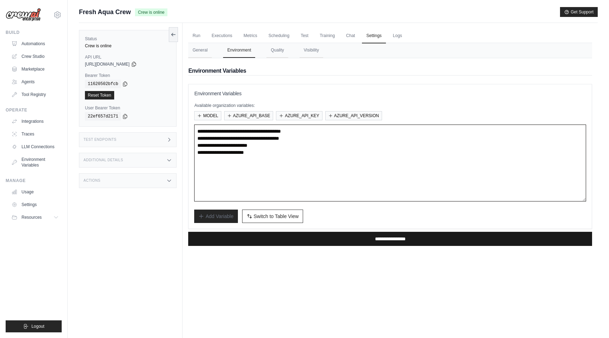
type textarea "**********"
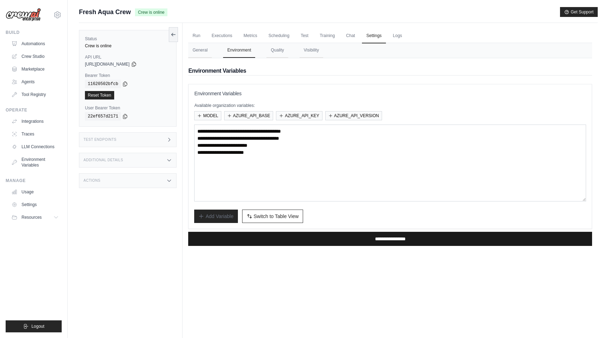
click at [344, 239] on input "**********" at bounding box center [390, 239] width 404 height 14
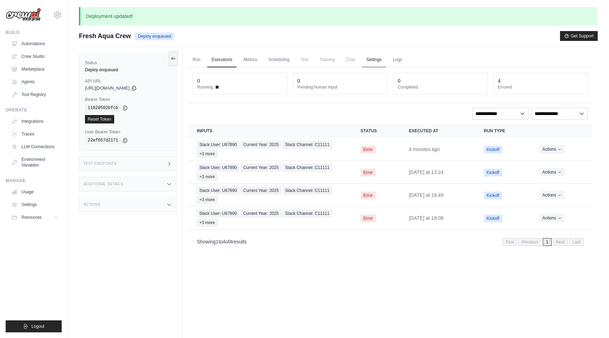
click at [369, 59] on link "Settings" at bounding box center [374, 60] width 24 height 15
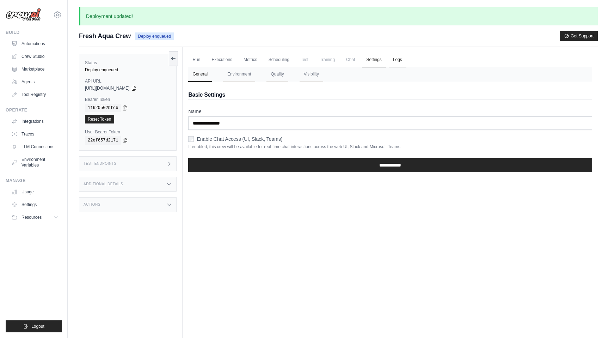
click at [399, 60] on link "Logs" at bounding box center [398, 60] width 18 height 15
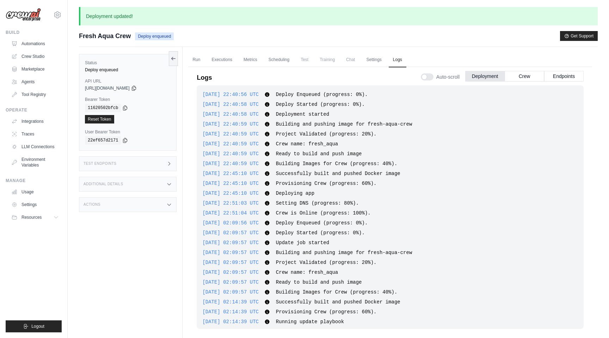
scroll to position [367, 0]
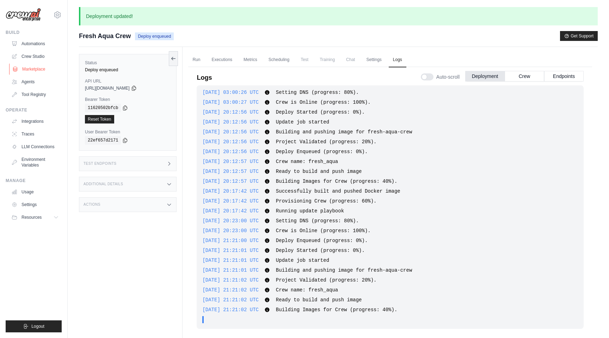
click at [35, 70] on link "Marketplace" at bounding box center [35, 68] width 53 height 11
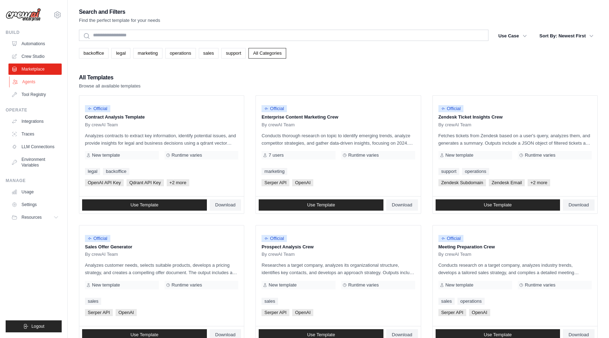
click at [30, 84] on link "Agents" at bounding box center [35, 81] width 53 height 11
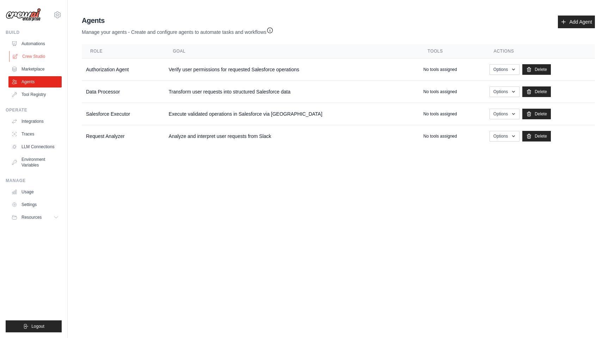
click at [41, 54] on link "Crew Studio" at bounding box center [35, 56] width 53 height 11
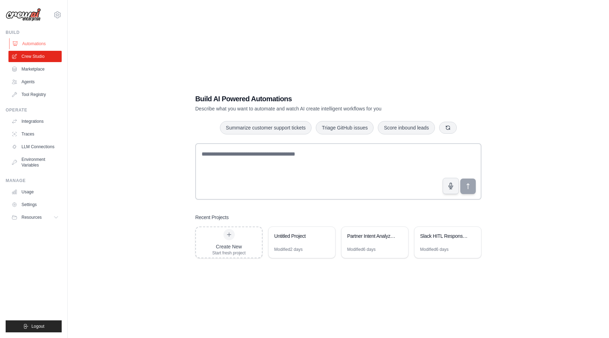
click at [39, 42] on link "Automations" at bounding box center [35, 43] width 53 height 11
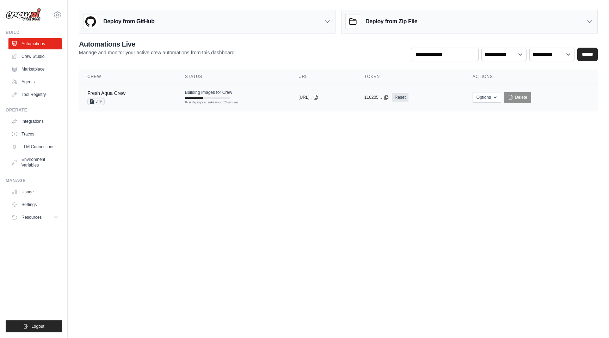
click at [157, 97] on div "Fresh Aqua Crew ZIP" at bounding box center [127, 98] width 81 height 16
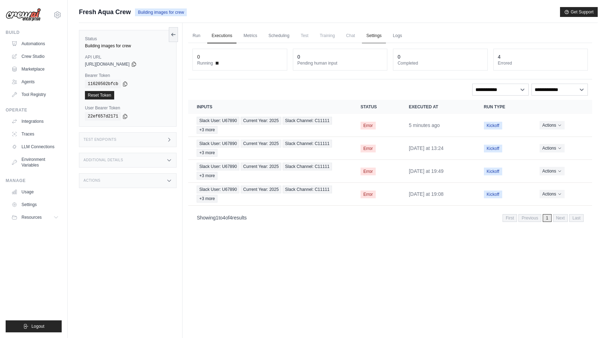
click at [374, 35] on link "Settings" at bounding box center [374, 36] width 24 height 15
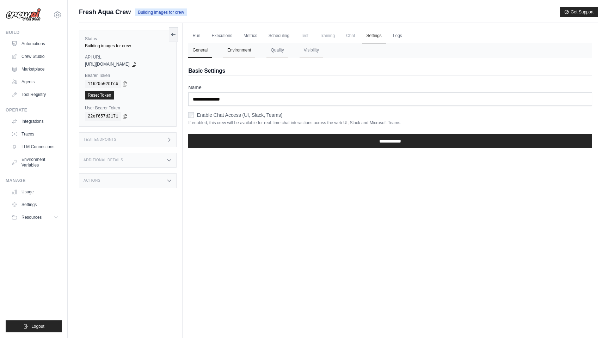
click at [241, 52] on button "Environment" at bounding box center [239, 50] width 32 height 15
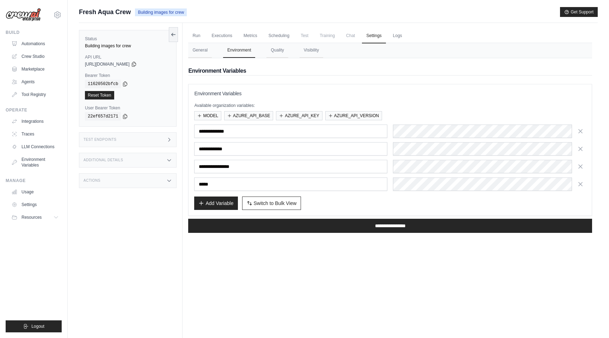
click at [205, 271] on div "Run Executions Metrics Scheduling Test Training Chat Settings Logs 0 Running 0 …" at bounding box center [390, 192] width 415 height 338
click at [41, 144] on link "LLM Connections" at bounding box center [35, 146] width 53 height 11
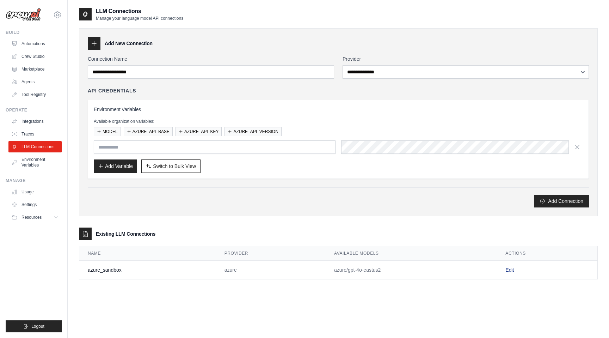
click at [509, 271] on link "Edit" at bounding box center [509, 270] width 8 height 6
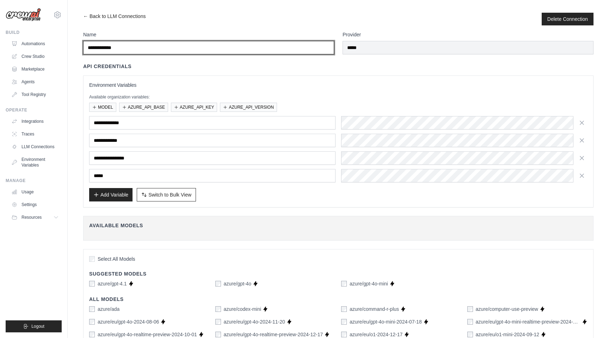
click at [103, 48] on input "**********" at bounding box center [208, 47] width 251 height 13
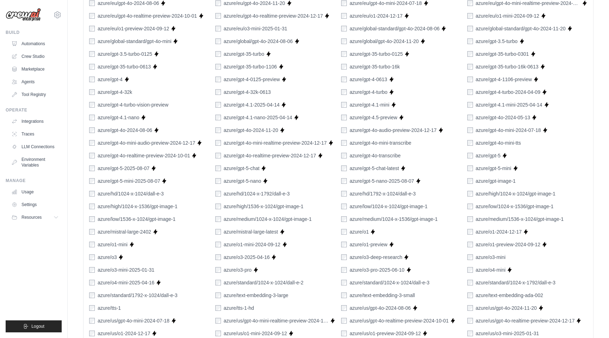
scroll to position [414, 0]
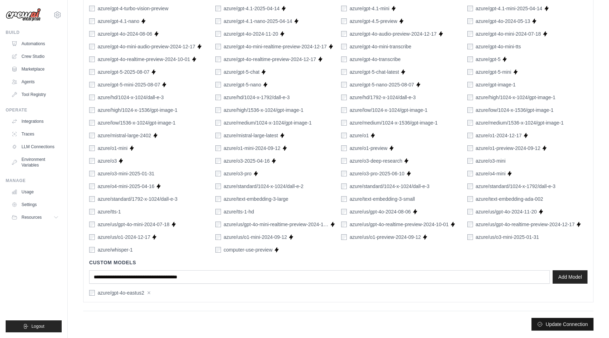
type input "**********"
click at [553, 325] on button "Update Connection" at bounding box center [562, 324] width 62 height 13
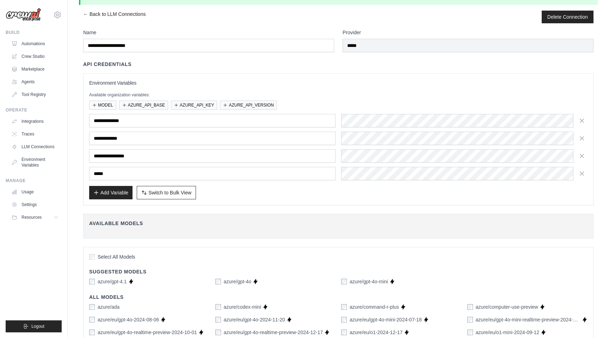
scroll to position [25, 0]
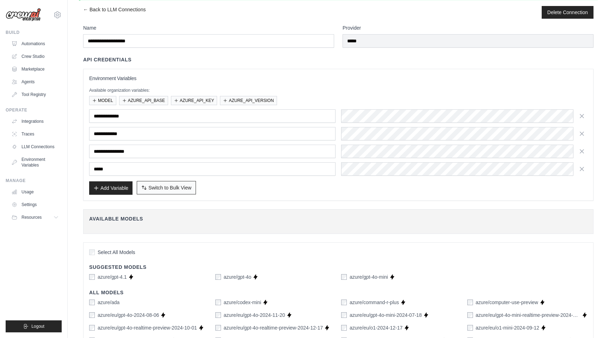
click at [165, 188] on span "Switch to Bulk View" at bounding box center [169, 187] width 43 height 7
type textarea "**********"
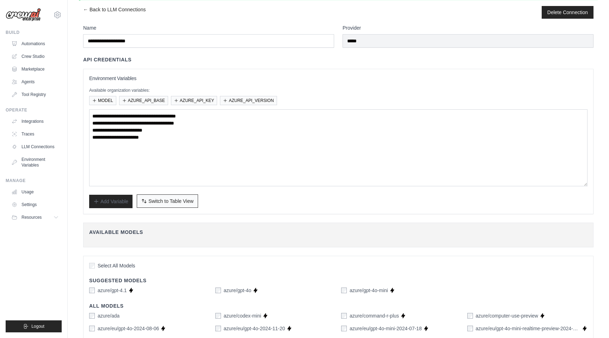
click at [178, 200] on span "Switch to Table View" at bounding box center [170, 200] width 45 height 7
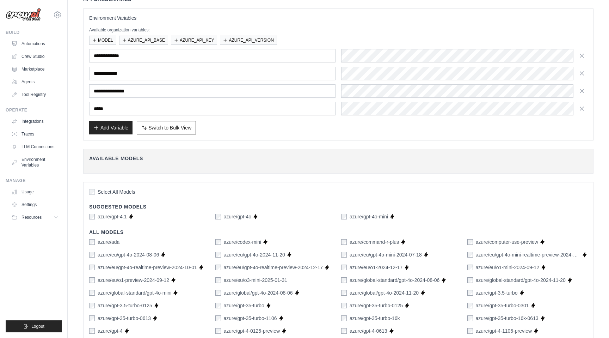
scroll to position [0, 0]
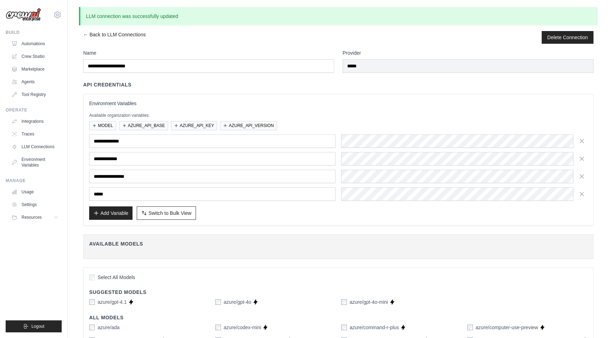
click at [91, 33] on link "← Back to LLM Connections" at bounding box center [114, 37] width 62 height 13
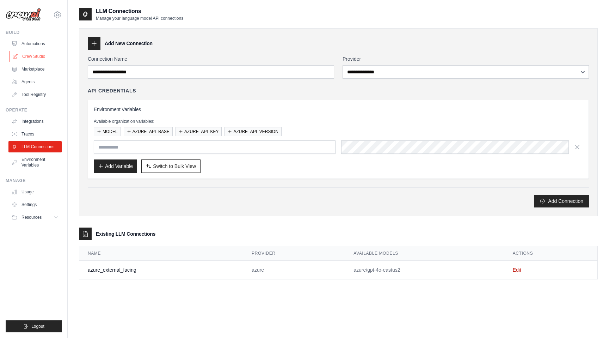
click at [41, 56] on link "Crew Studio" at bounding box center [35, 56] width 53 height 11
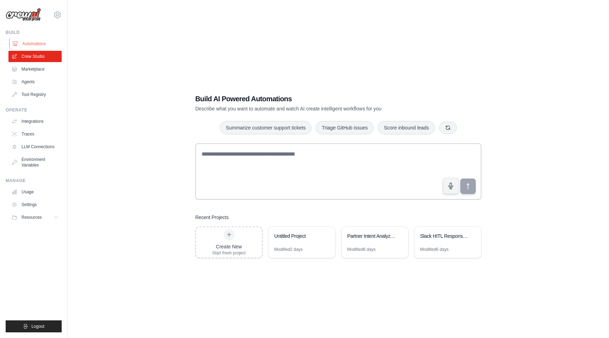
click at [40, 43] on link "Automations" at bounding box center [35, 43] width 53 height 11
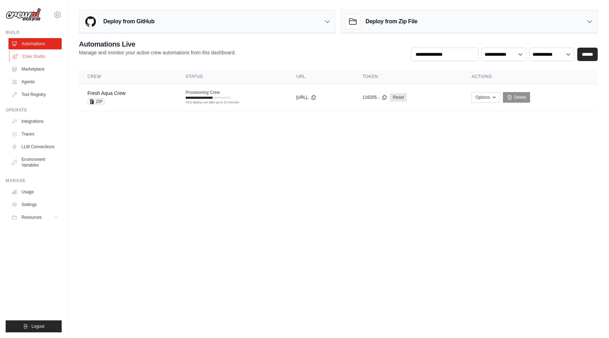
click at [33, 55] on link "Crew Studio" at bounding box center [35, 56] width 53 height 11
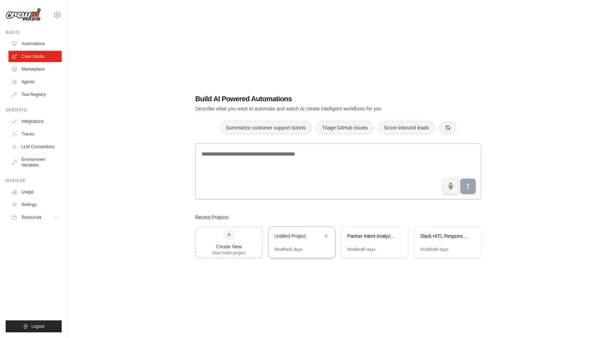
click at [296, 245] on div "Untitled Project" at bounding box center [302, 237] width 67 height 20
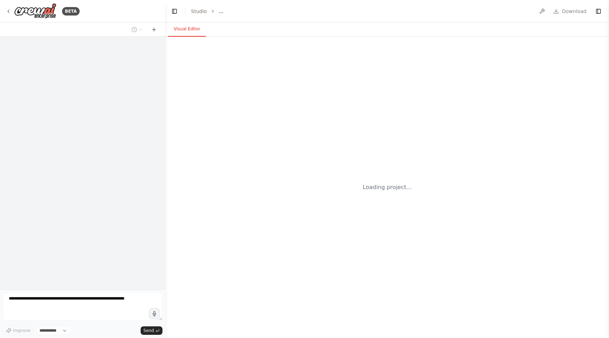
select select "****"
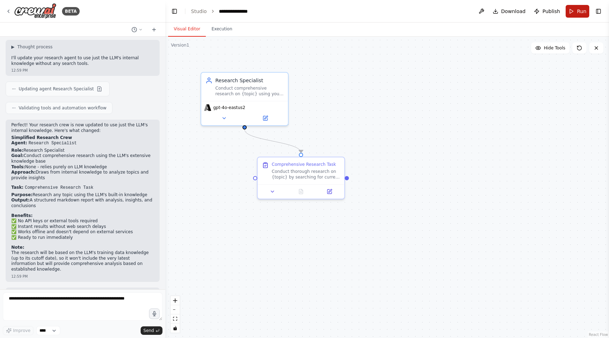
click at [574, 14] on button "Run" at bounding box center [578, 11] width 24 height 13
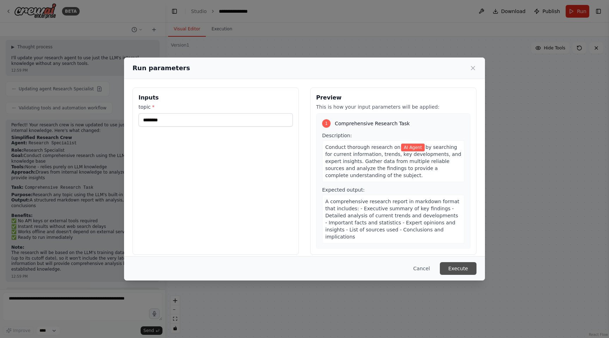
click at [462, 267] on button "Execute" at bounding box center [458, 268] width 37 height 13
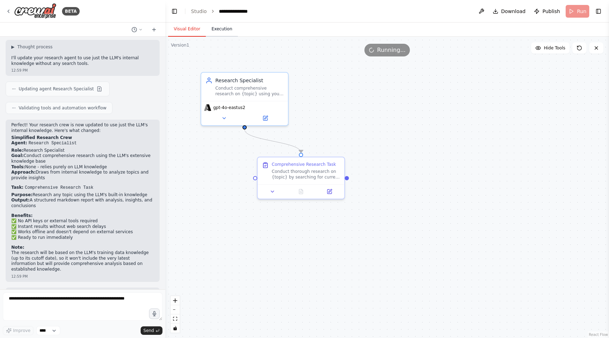
click at [216, 33] on button "Execution" at bounding box center [222, 29] width 32 height 15
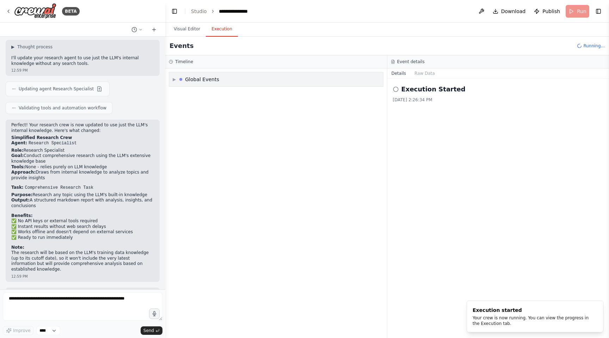
click at [171, 79] on div "▶ Global Events" at bounding box center [276, 79] width 214 height 14
click at [181, 97] on span "Execution Started" at bounding box center [200, 95] width 38 height 6
click at [199, 92] on span "Execution Started" at bounding box center [200, 95] width 38 height 6
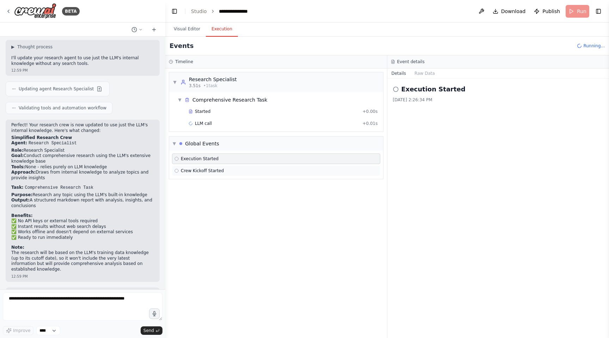
click at [186, 169] on span "Crew Kickoff Started" at bounding box center [202, 171] width 43 height 6
click at [207, 125] on span "LLM call" at bounding box center [203, 124] width 17 height 6
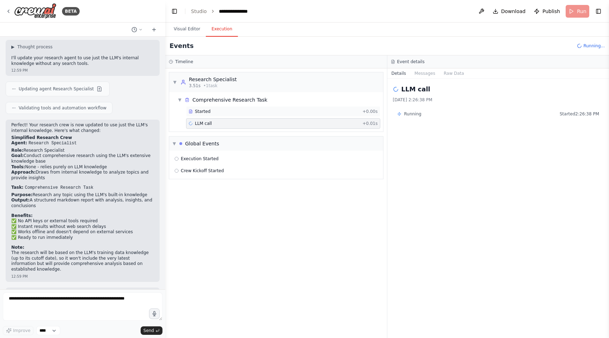
click at [258, 109] on div "Started" at bounding box center [274, 112] width 171 height 6
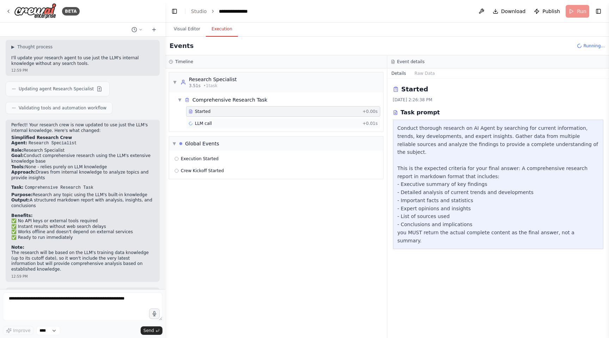
click at [261, 121] on div "LLM call + 0.01s" at bounding box center [283, 124] width 189 height 6
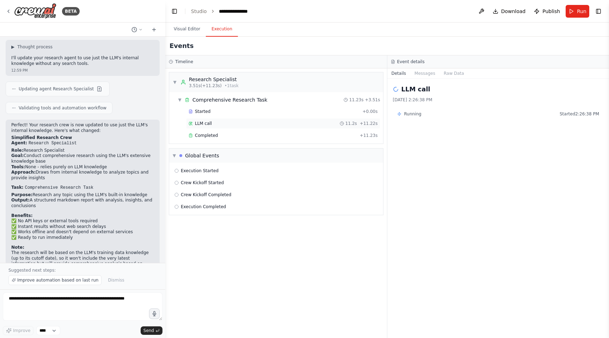
click at [224, 123] on div "LLM call 11.2s + 11.22s" at bounding box center [283, 124] width 189 height 6
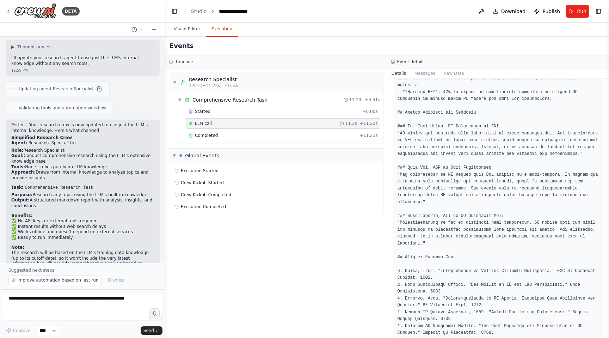
scroll to position [608, 0]
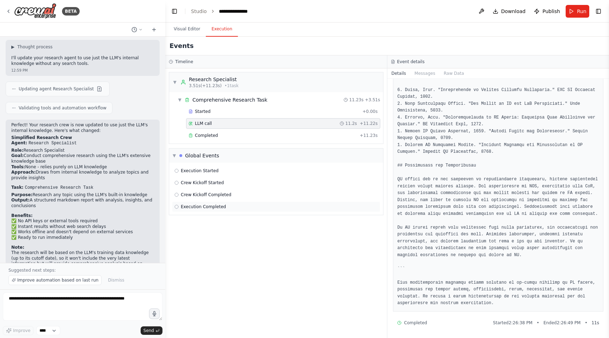
click at [215, 204] on span "Execution Completed" at bounding box center [203, 207] width 45 height 6
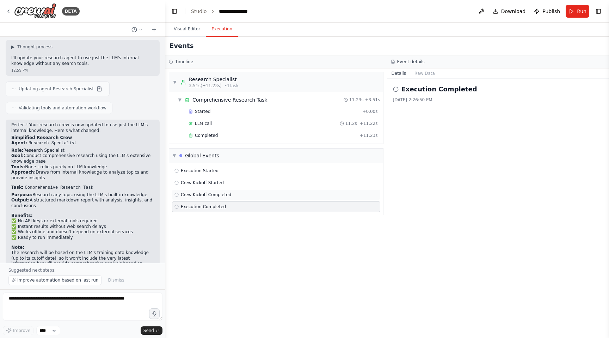
click at [215, 190] on div "Crew Kickoff Completed" at bounding box center [276, 194] width 208 height 11
click at [215, 183] on span "Crew Kickoff Started" at bounding box center [202, 183] width 43 height 6
click at [217, 192] on span "Crew Kickoff Completed" at bounding box center [206, 195] width 50 height 6
click at [212, 204] on span "Execution Completed" at bounding box center [203, 207] width 45 height 6
click at [211, 168] on span "Execution Started" at bounding box center [200, 171] width 38 height 6
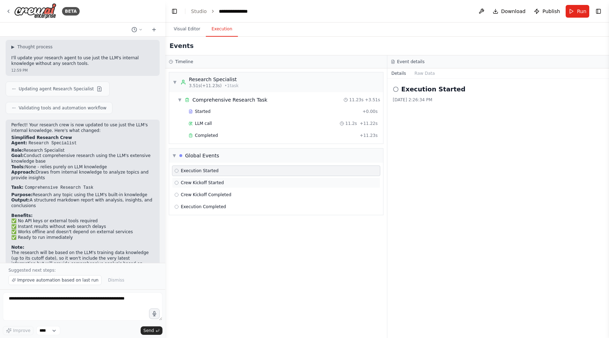
click at [211, 181] on span "Crew Kickoff Started" at bounding box center [202, 183] width 43 height 6
click at [216, 124] on div "LLM call 11.2s + 11.22s" at bounding box center [283, 124] width 189 height 6
